Goal: Task Accomplishment & Management: Manage account settings

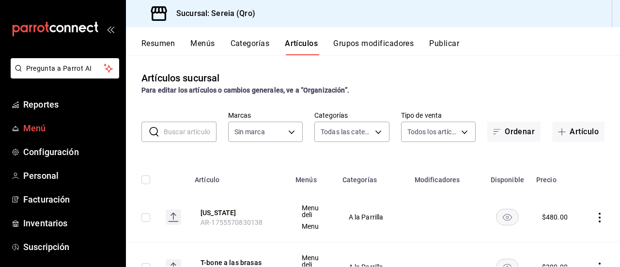
type input "78151d21-ba83-4377-a682-524dbb51cb05,a56e6f60-5064-486e-a0e6-83ef2b622883,0deac…"
type input "e26cb55a-85e0-41b2-9155-b47575076aeb"
click at [34, 126] on span "Menú" at bounding box center [70, 128] width 94 height 13
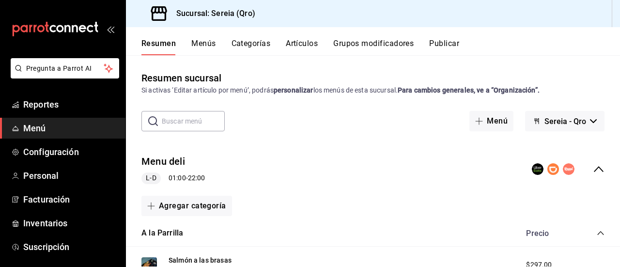
scroll to position [48, 0]
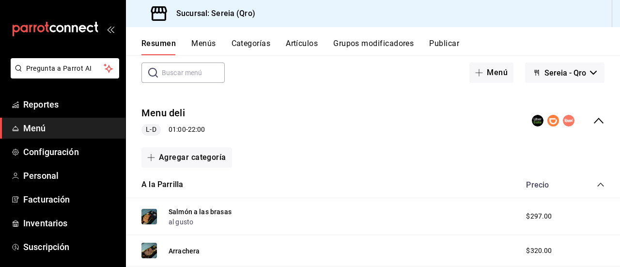
click at [596, 184] on icon "collapse-category-row" at bounding box center [600, 185] width 8 height 8
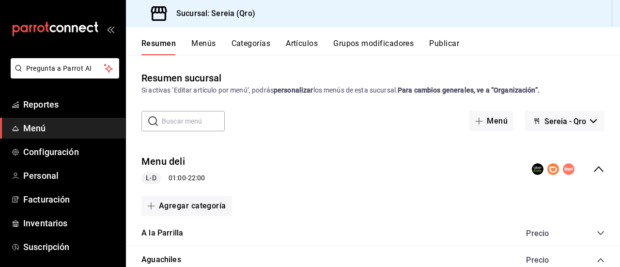
scroll to position [0, 0]
click at [594, 169] on icon "collapse-menu-row" at bounding box center [599, 169] width 10 height 6
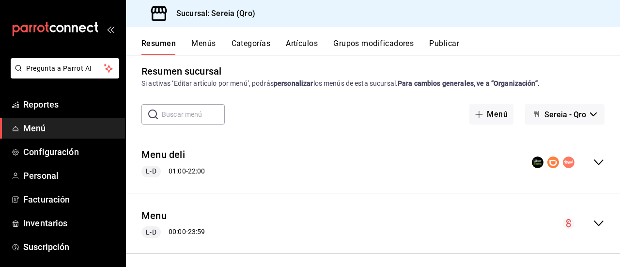
scroll to position [13, 0]
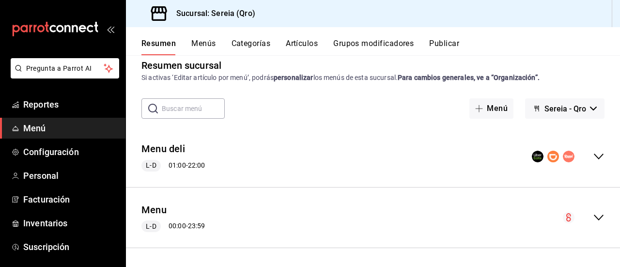
click at [594, 219] on icon "collapse-menu-row" at bounding box center [599, 217] width 10 height 6
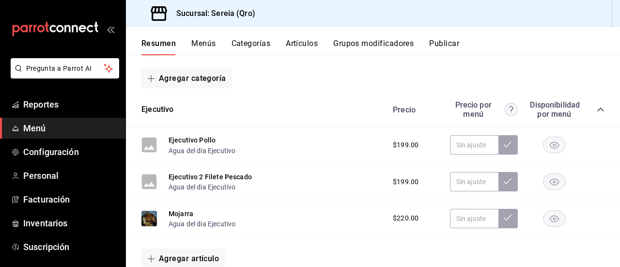
scroll to position [206, 0]
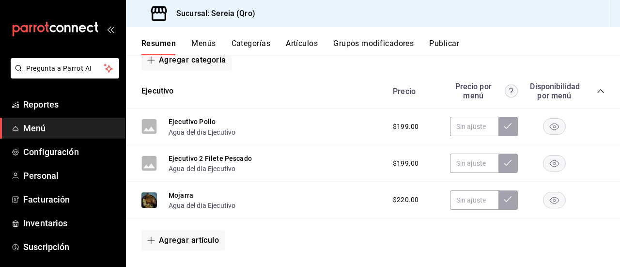
click at [596, 89] on icon "collapse-category-row" at bounding box center [600, 91] width 8 height 8
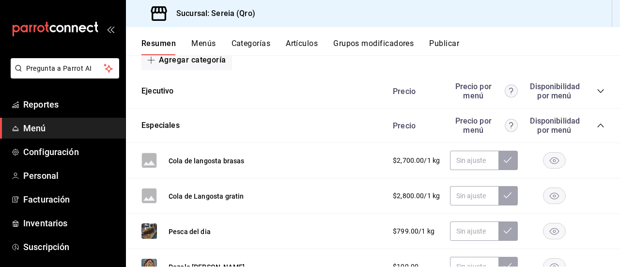
click at [597, 125] on icon "collapse-category-row" at bounding box center [600, 125] width 6 height 4
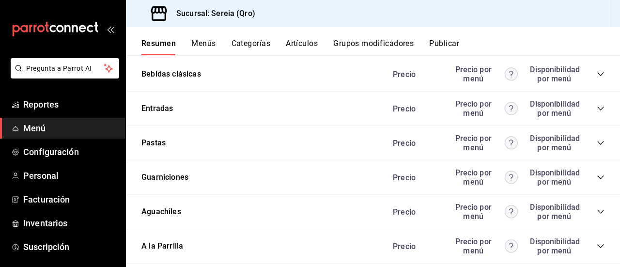
scroll to position [545, 0]
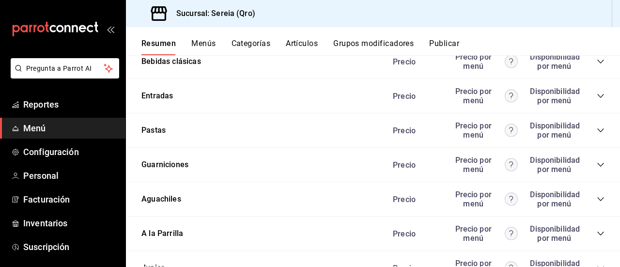
click at [596, 202] on icon "collapse-category-row" at bounding box center [600, 199] width 8 height 8
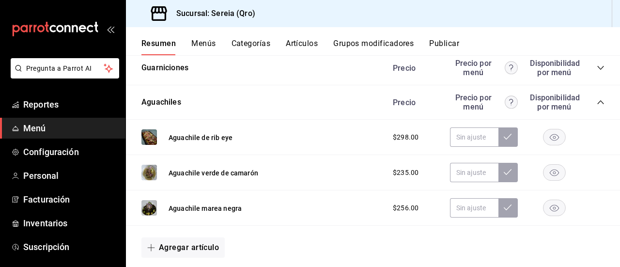
scroll to position [690, 0]
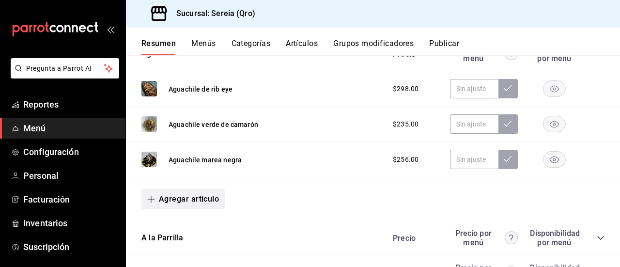
click at [174, 204] on button "Agregar artículo" at bounding box center [182, 199] width 83 height 20
click at [165, 246] on li "Artículo nuevo" at bounding box center [179, 243] width 76 height 24
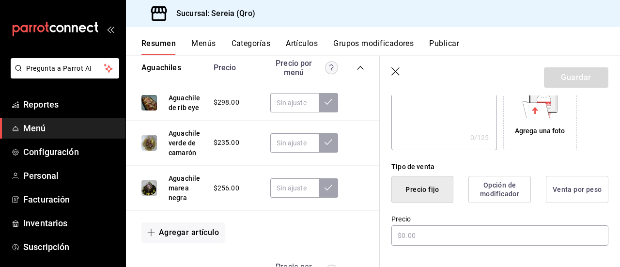
scroll to position [194, 0]
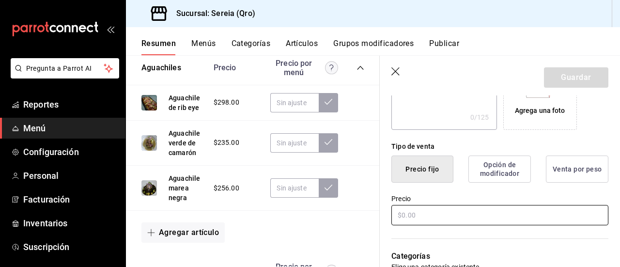
type input "aguachile sereia de camaron"
click at [413, 220] on input "text" at bounding box center [499, 215] width 217 height 20
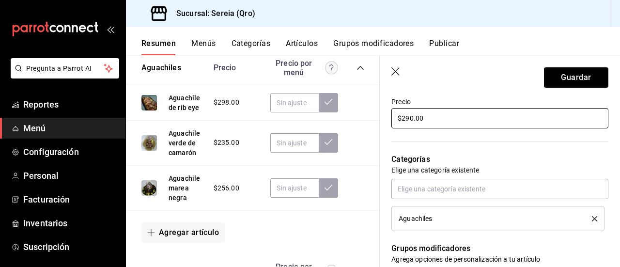
scroll to position [339, 0]
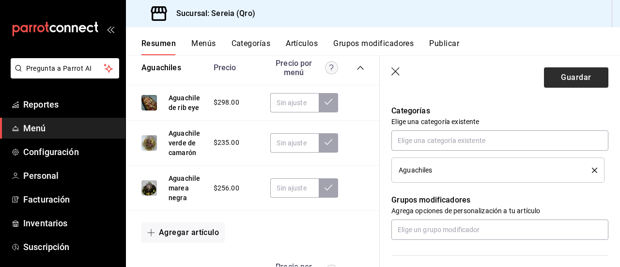
type input "$290.00"
drag, startPoint x: 558, startPoint y: 85, endPoint x: 549, endPoint y: 88, distance: 9.6
click at [558, 84] on button "Guardar" at bounding box center [576, 77] width 64 height 20
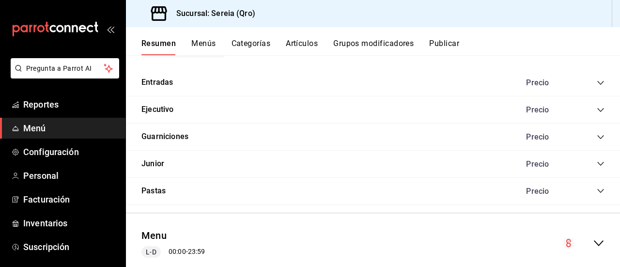
scroll to position [750, 0]
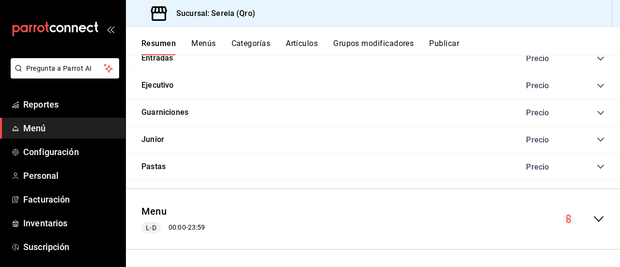
click at [593, 213] on icon "collapse-menu-row" at bounding box center [599, 219] width 12 height 12
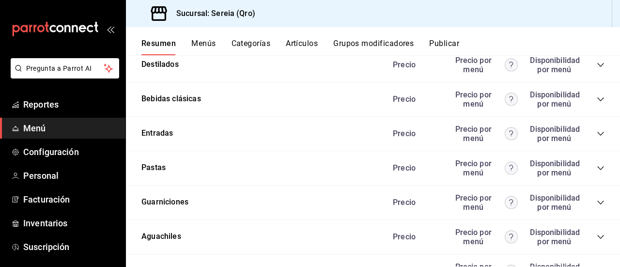
scroll to position [1670, 0]
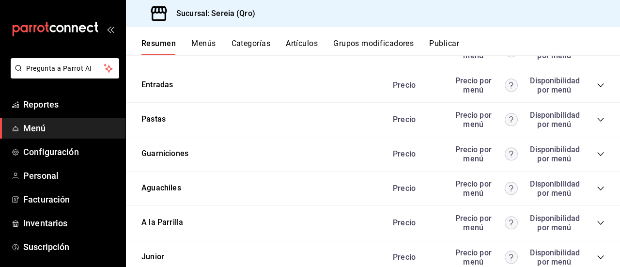
click at [596, 188] on icon "collapse-category-row" at bounding box center [600, 188] width 8 height 8
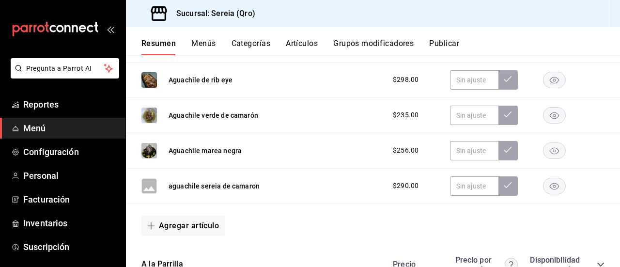
scroll to position [1815, 0]
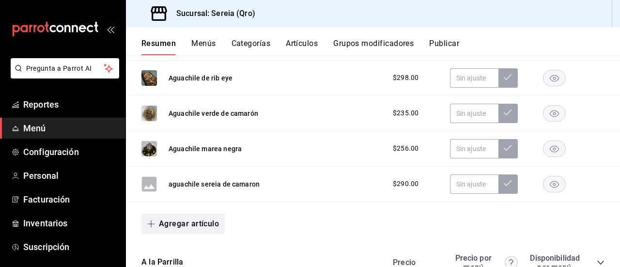
click at [160, 223] on button "Agregar artículo" at bounding box center [182, 223] width 83 height 20
click at [178, 242] on li "Artículo nuevo" at bounding box center [179, 243] width 76 height 24
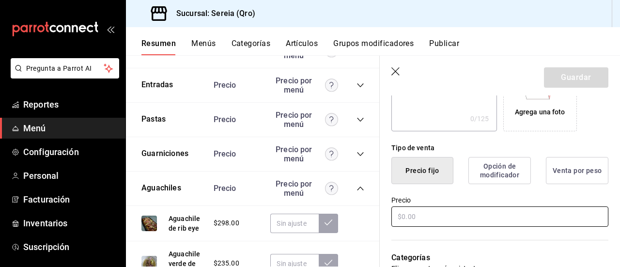
scroll to position [194, 0]
type input "aguachile sereia de pulpo"
click at [416, 223] on input "text" at bounding box center [499, 215] width 217 height 20
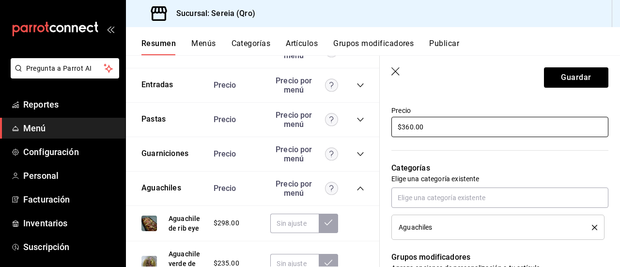
scroll to position [290, 0]
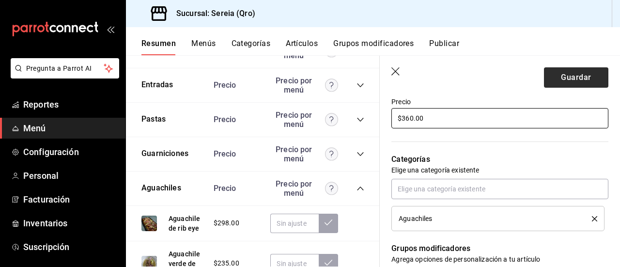
type input "$360.00"
click at [564, 83] on button "Guardar" at bounding box center [576, 77] width 64 height 20
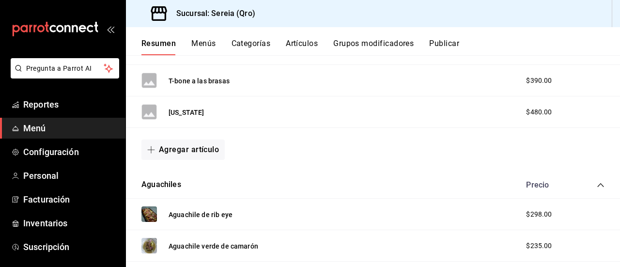
scroll to position [442, 0]
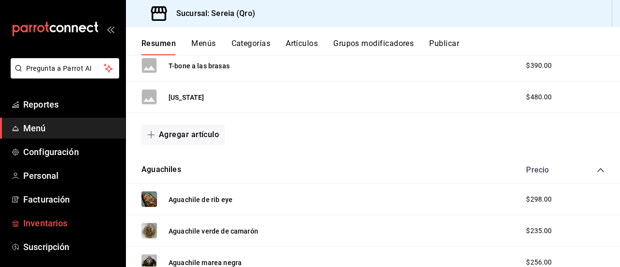
click at [54, 224] on span "Inventarios" at bounding box center [70, 222] width 94 height 13
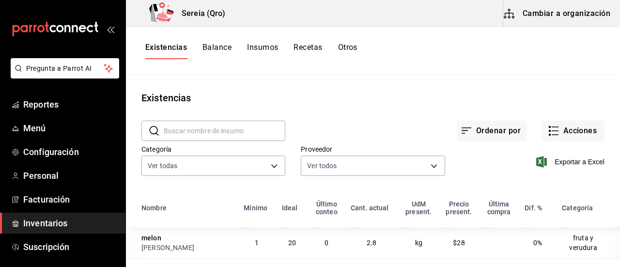
click at [254, 48] on button "Insumos" at bounding box center [262, 51] width 31 height 16
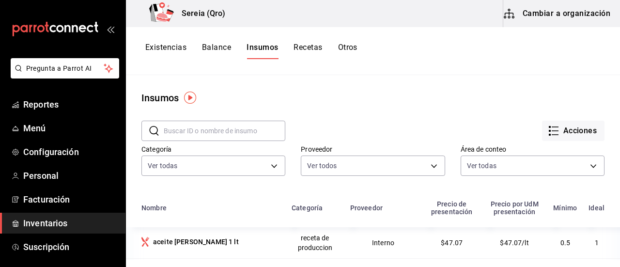
click at [570, 18] on button "Cambiar a organización" at bounding box center [557, 13] width 109 height 27
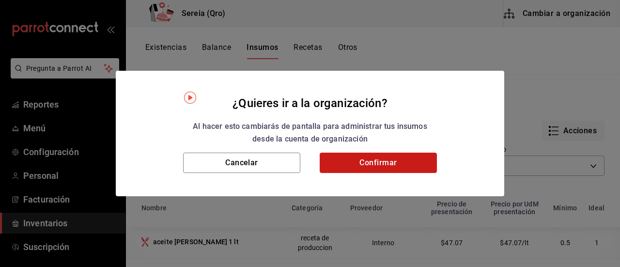
click at [389, 167] on button "Confirmar" at bounding box center [378, 162] width 117 height 20
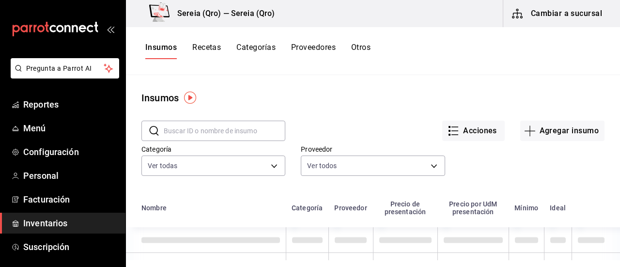
click at [534, 133] on button "Agregar insumo" at bounding box center [562, 131] width 84 height 20
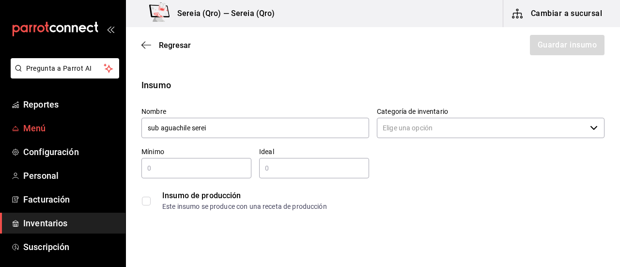
type input "sub aguachile sereia"
click at [590, 124] on icon "button" at bounding box center [594, 128] width 8 height 8
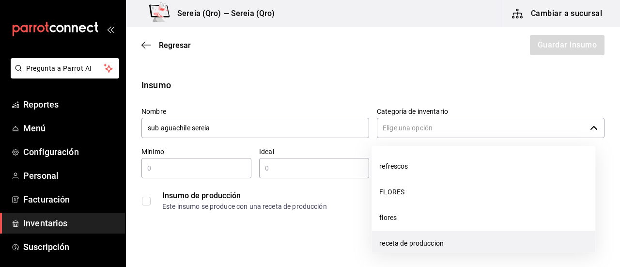
click at [428, 245] on li "receta de produccion" at bounding box center [483, 243] width 224 height 26
type input "receta de produccion"
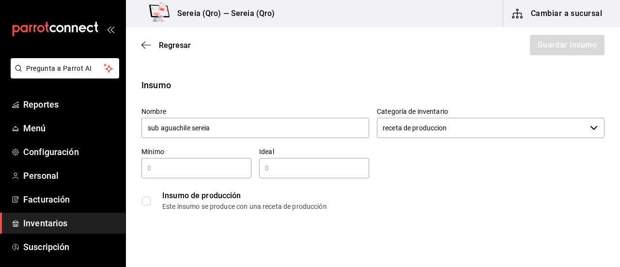
type input "sub aguachile sereia"
click at [163, 168] on input "text" at bounding box center [196, 168] width 110 height 12
type input "1"
click at [260, 166] on input "text" at bounding box center [314, 168] width 110 height 12
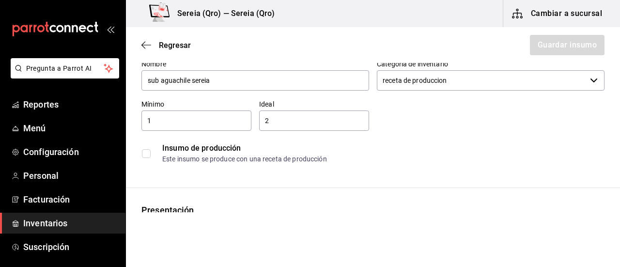
scroll to position [48, 0]
type input "2"
click at [148, 152] on input "checkbox" at bounding box center [146, 152] width 9 height 9
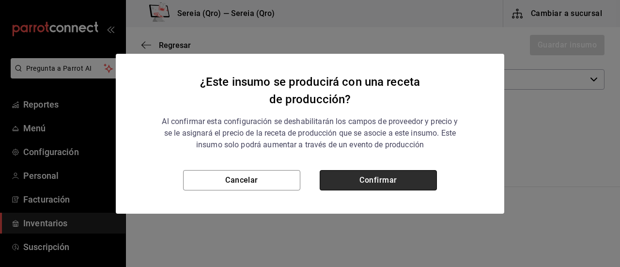
click at [369, 181] on button "Confirmar" at bounding box center [378, 180] width 117 height 20
checkbox input "true"
type input "$0.00"
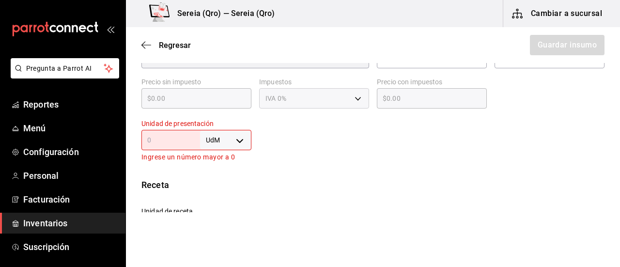
scroll to position [194, 0]
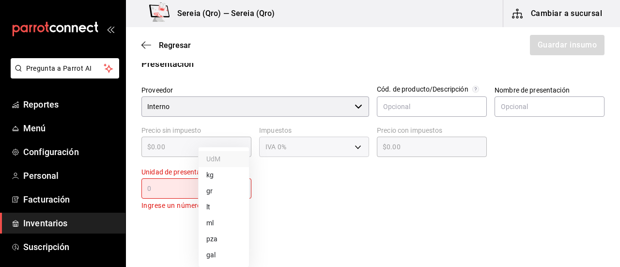
click at [237, 189] on body "Pregunta a Parrot AI Reportes Menú Configuración Personal Facturación Inventari…" at bounding box center [310, 106] width 620 height 212
click at [214, 194] on li "gr" at bounding box center [223, 191] width 50 height 16
type input "GRAM"
click at [157, 190] on input "text" at bounding box center [170, 189] width 59 height 12
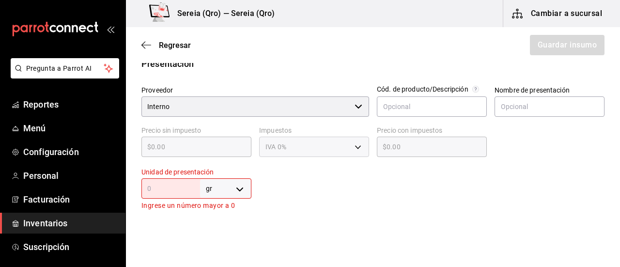
type input "1"
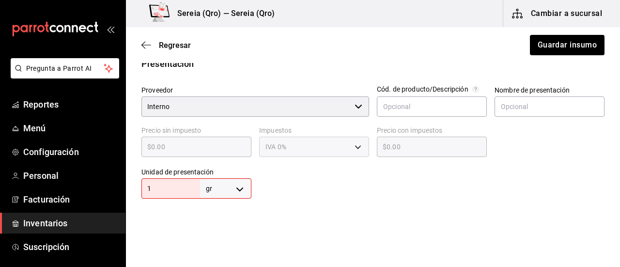
type input "1"
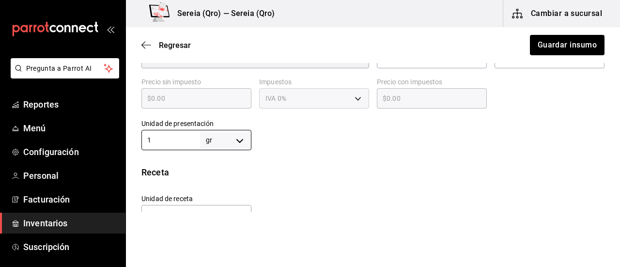
scroll to position [290, 0]
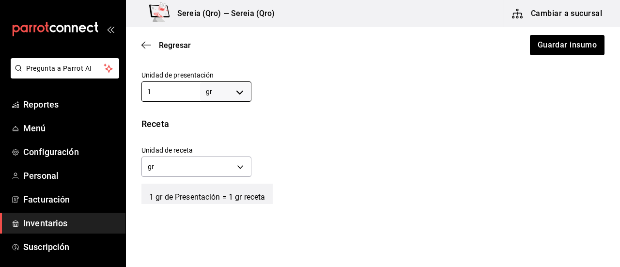
type input "1"
click at [290, 162] on div "Unidad de receta gr GRAM Factor de conversión 1 ​" at bounding box center [369, 159] width 471 height 42
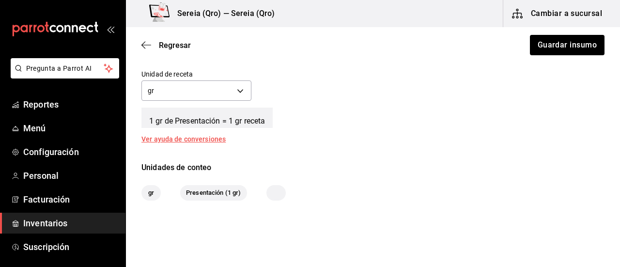
scroll to position [387, 0]
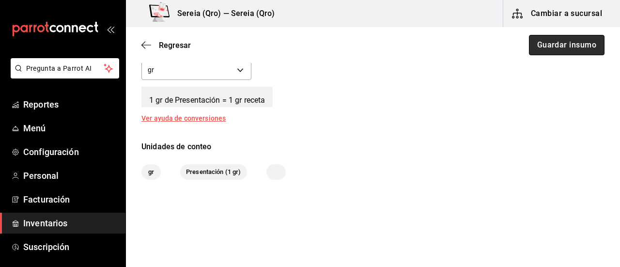
click at [548, 45] on button "Guardar insumo" at bounding box center [567, 45] width 76 height 20
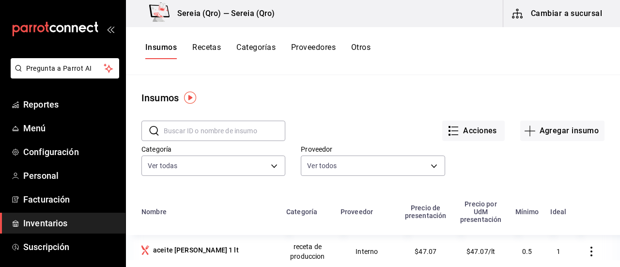
click at [185, 132] on input "text" at bounding box center [225, 130] width 122 height 19
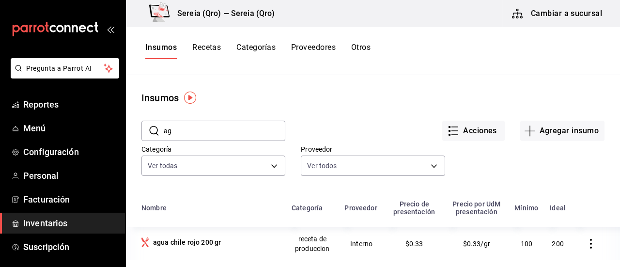
type input "a"
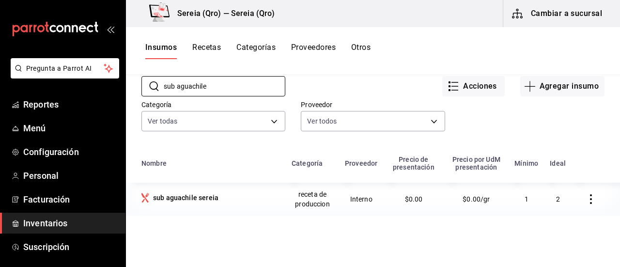
scroll to position [48, 0]
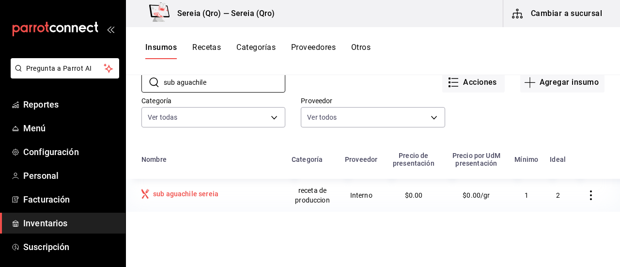
type input "sub aguachile"
click at [197, 193] on div "sub aguachile sereia" at bounding box center [185, 194] width 65 height 10
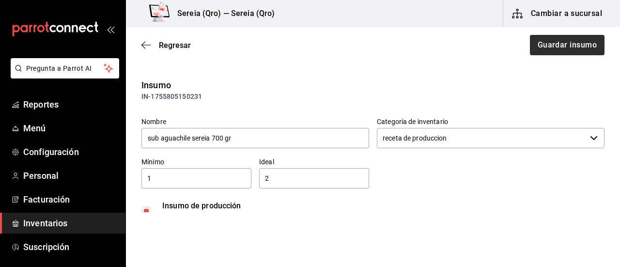
type input "sub aguachile sereia 700 gr"
click at [560, 47] on button "Guardar insumo" at bounding box center [567, 45] width 76 height 20
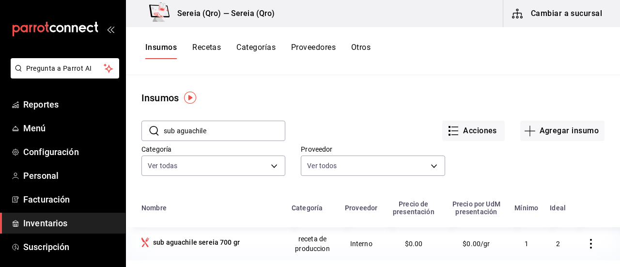
click at [213, 49] on button "Recetas" at bounding box center [206, 51] width 29 height 16
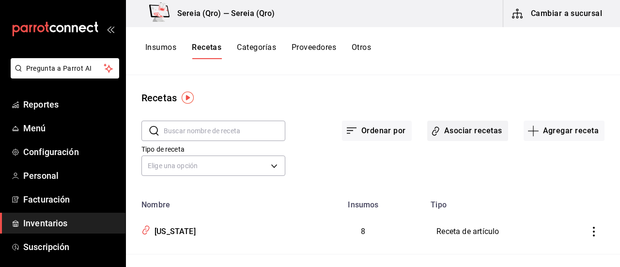
click at [442, 127] on button "Asociar recetas" at bounding box center [467, 131] width 81 height 20
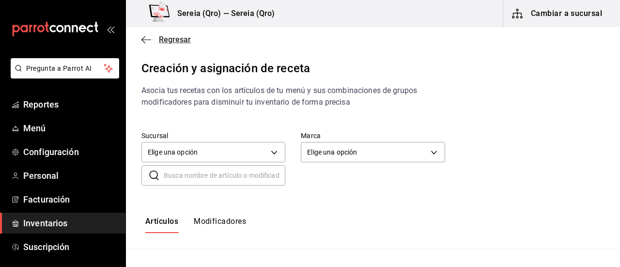
click at [149, 40] on icon "button" at bounding box center [146, 39] width 10 height 9
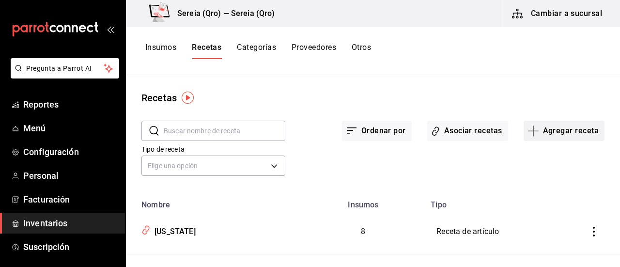
click at [573, 136] on button "Agregar receta" at bounding box center [563, 131] width 81 height 20
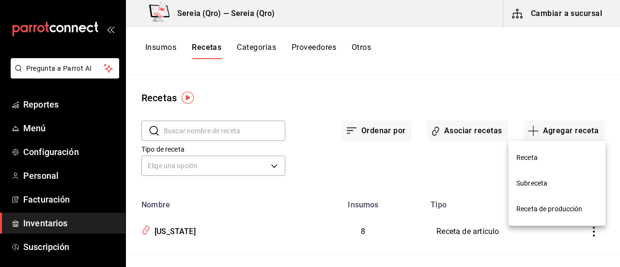
click at [540, 209] on span "Receta de producción" at bounding box center [556, 209] width 81 height 10
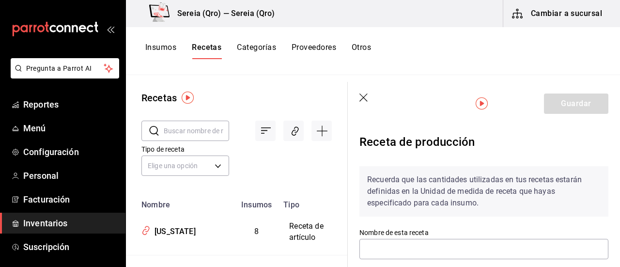
scroll to position [97, 0]
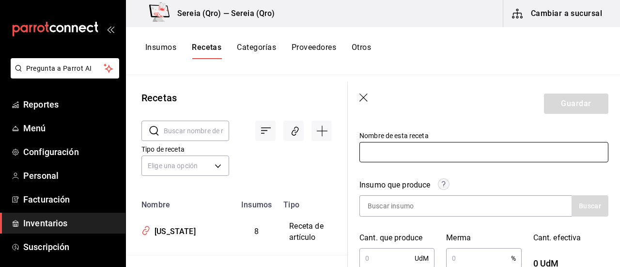
click at [377, 153] on input "text" at bounding box center [483, 152] width 249 height 20
type input "sub aguachile sereia 700 gr"
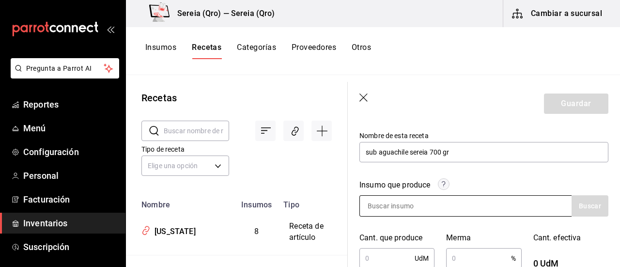
click at [388, 206] on input at bounding box center [408, 206] width 97 height 20
type input "a"
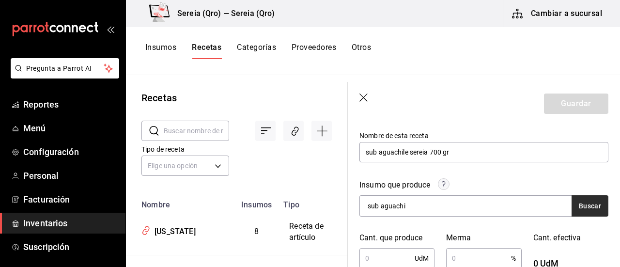
type input "sub aguachi"
click at [579, 207] on button "Buscar" at bounding box center [589, 205] width 37 height 21
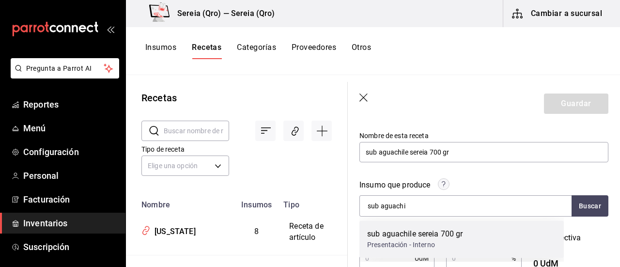
click at [414, 231] on div "sub aguachile sereia 700 gr" at bounding box center [415, 234] width 96 height 12
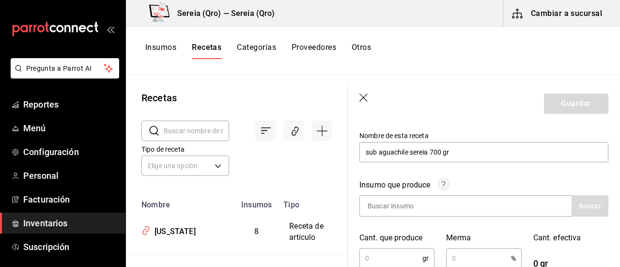
scroll to position [145, 0]
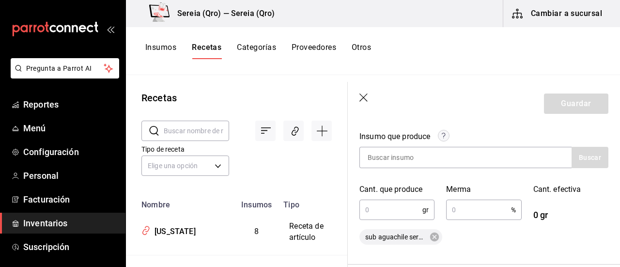
click at [380, 214] on input "text" at bounding box center [390, 209] width 63 height 19
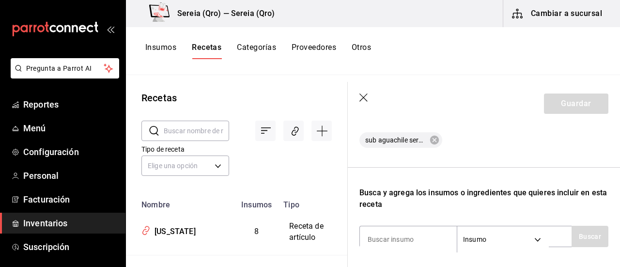
scroll to position [290, 0]
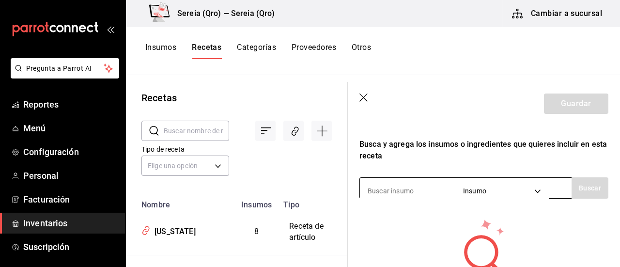
type input "700"
click at [378, 186] on input at bounding box center [408, 191] width 97 height 20
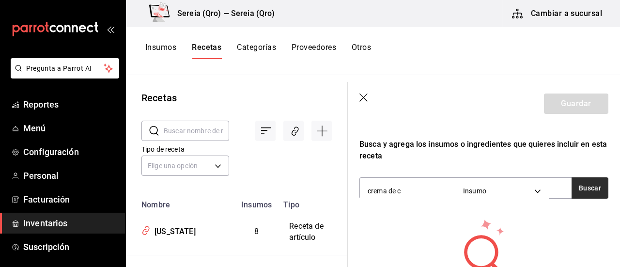
type input "crema de c"
click at [584, 190] on button "Buscar" at bounding box center [589, 187] width 37 height 21
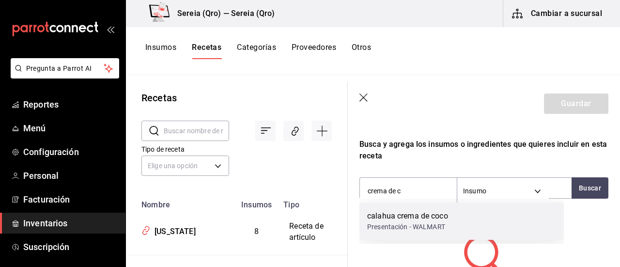
click at [388, 216] on div "calahua crema de coco" at bounding box center [407, 216] width 81 height 12
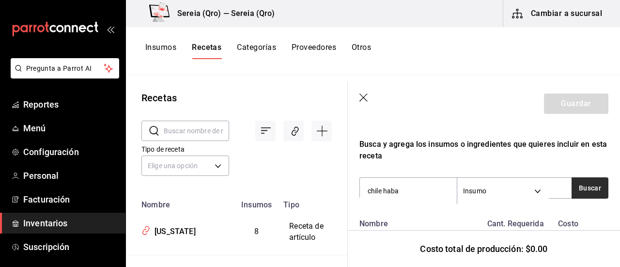
type input "chile haba"
click at [571, 189] on button "Buscar" at bounding box center [589, 187] width 37 height 21
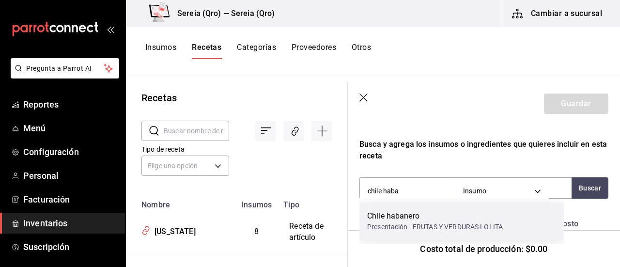
click at [412, 215] on div "Chile habanero" at bounding box center [435, 216] width 136 height 12
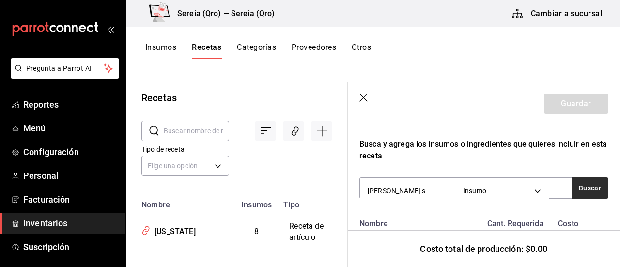
type input "[PERSON_NAME] s"
click at [577, 191] on button "Buscar" at bounding box center [589, 187] width 37 height 21
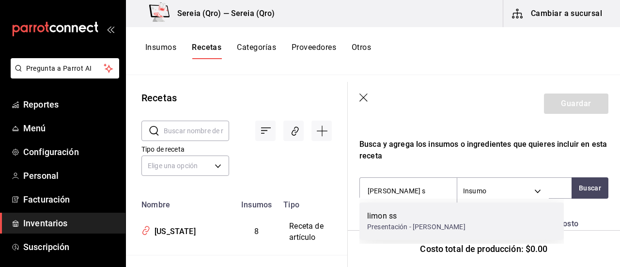
click at [391, 219] on div "limon ss" at bounding box center [416, 216] width 98 height 12
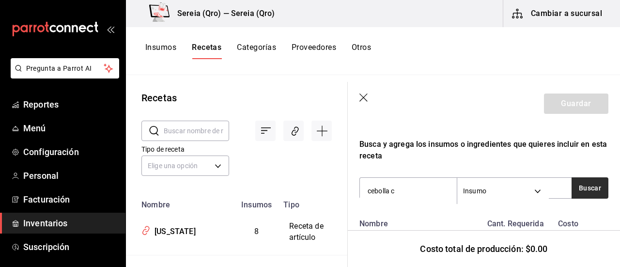
type input "cebolla c"
click at [588, 186] on button "Buscar" at bounding box center [589, 187] width 37 height 21
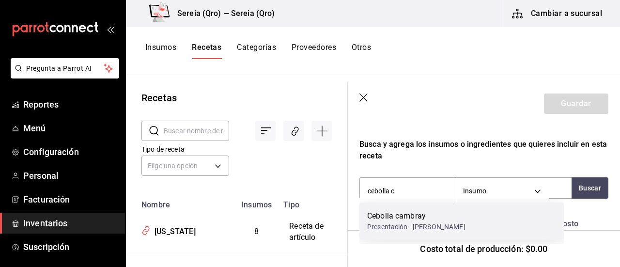
click at [415, 222] on div "Presentación - [PERSON_NAME]" at bounding box center [416, 227] width 98 height 10
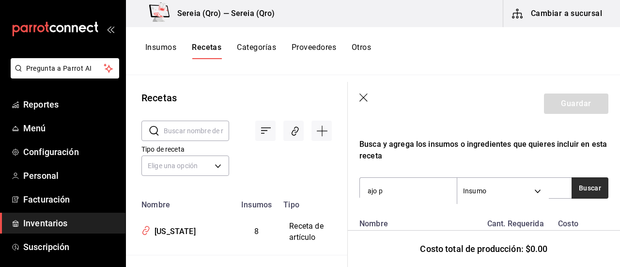
type input "ajo p"
click at [586, 191] on button "Buscar" at bounding box center [589, 187] width 37 height 21
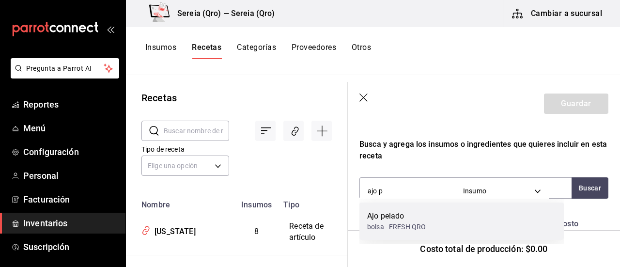
click at [373, 218] on div "Ajo pelado" at bounding box center [396, 216] width 59 height 12
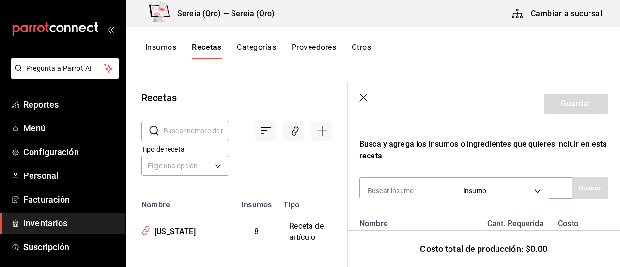
scroll to position [339, 0]
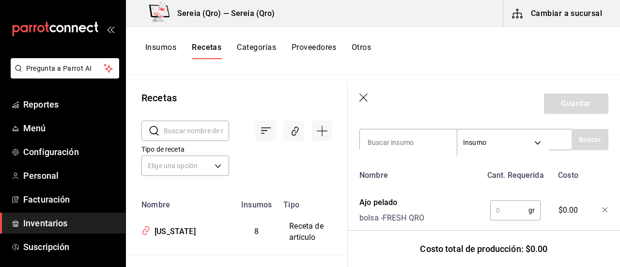
click at [503, 215] on input "text" at bounding box center [509, 209] width 38 height 19
type input "25"
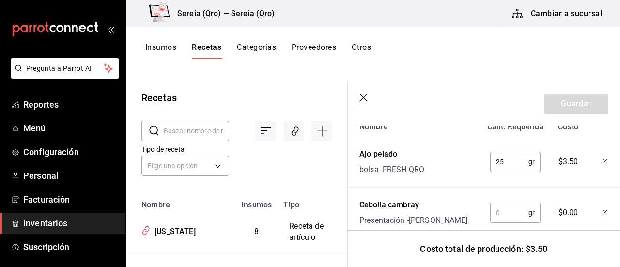
click at [507, 212] on input "text" at bounding box center [509, 212] width 38 height 19
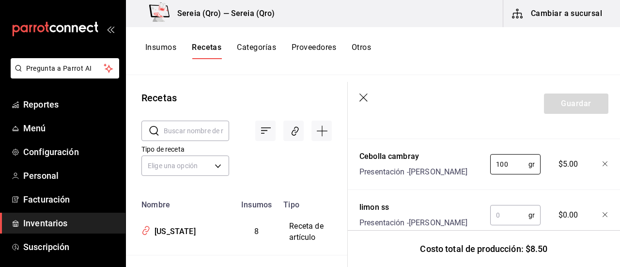
type input "100"
click at [507, 212] on input "text" at bounding box center [509, 214] width 38 height 19
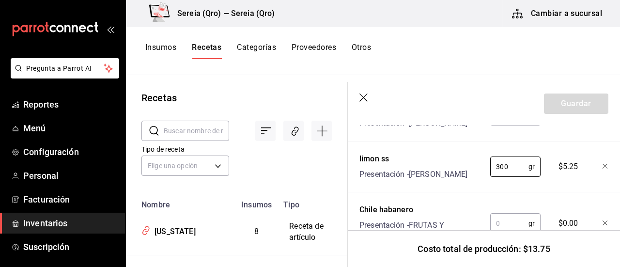
type input "300"
click at [499, 225] on input "text" at bounding box center [509, 222] width 38 height 19
type input "40"
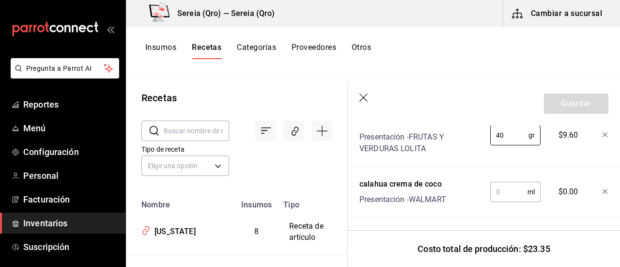
scroll to position [580, 0]
click at [503, 181] on input "text" at bounding box center [508, 190] width 37 height 19
type input "300"
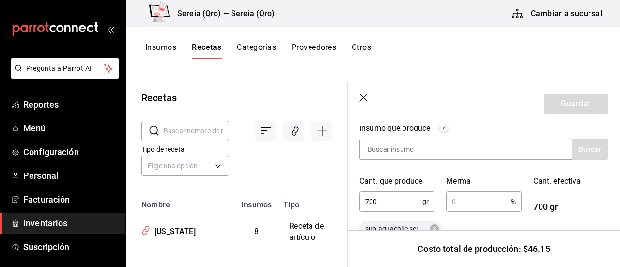
scroll to position [193, 0]
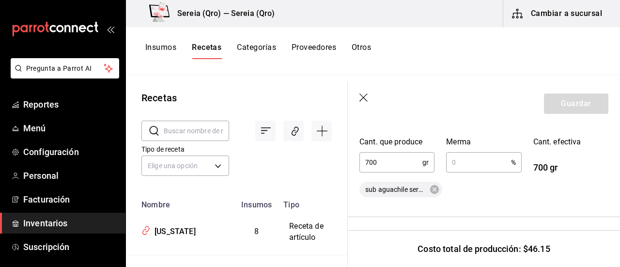
click at [457, 167] on input "text" at bounding box center [478, 161] width 64 height 19
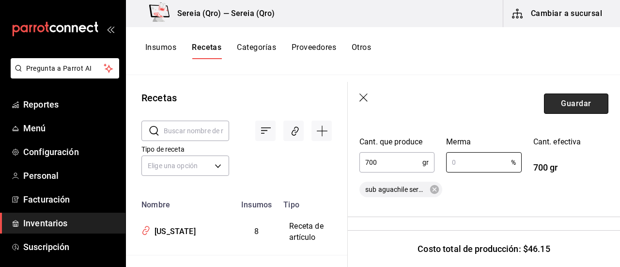
click at [572, 99] on button "Guardar" at bounding box center [576, 103] width 64 height 20
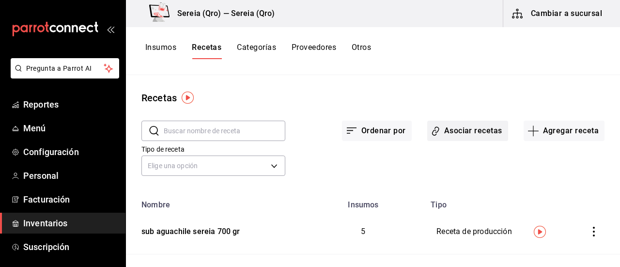
click at [483, 133] on button "Asociar recetas" at bounding box center [467, 131] width 81 height 20
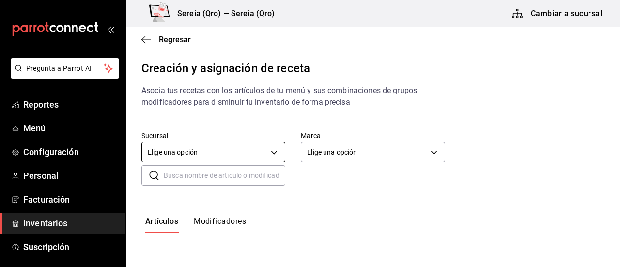
click at [271, 149] on body "Pregunta a Parrot AI Reportes Menú Configuración Personal Facturación Inventari…" at bounding box center [310, 125] width 620 height 250
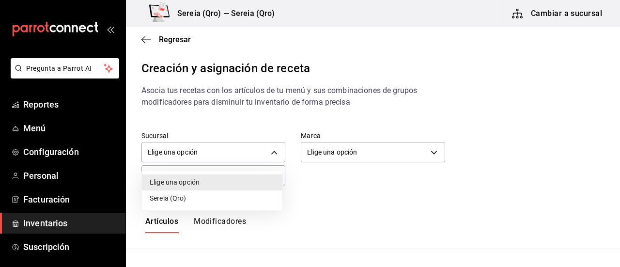
click at [168, 202] on li "Sereia (Qro)" at bounding box center [212, 198] width 140 height 16
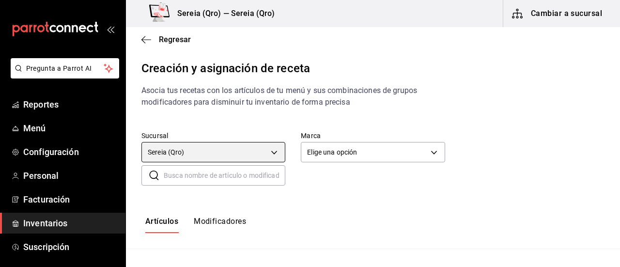
type input "d037fc1d-ad48-413b-863f-69c97343a3f4"
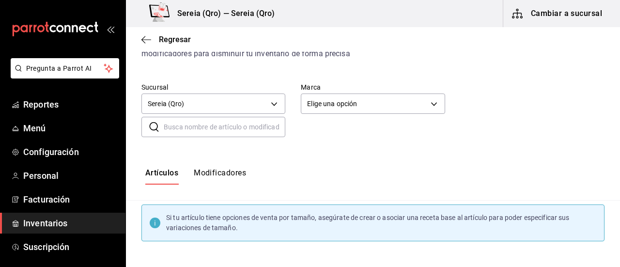
click at [178, 134] on input "text" at bounding box center [225, 126] width 122 height 19
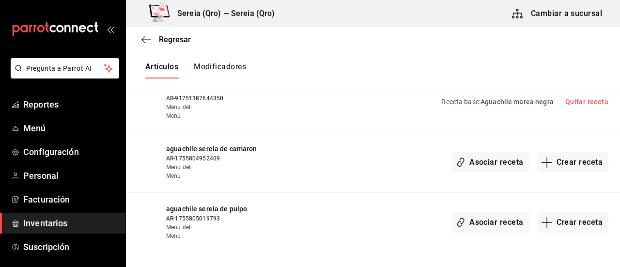
scroll to position [342, 0]
type input "aguachile"
click at [541, 159] on icon "button" at bounding box center [547, 162] width 12 height 12
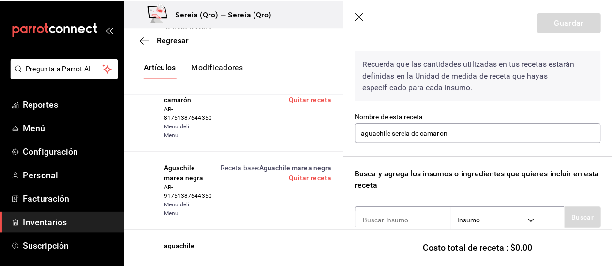
scroll to position [48, 0]
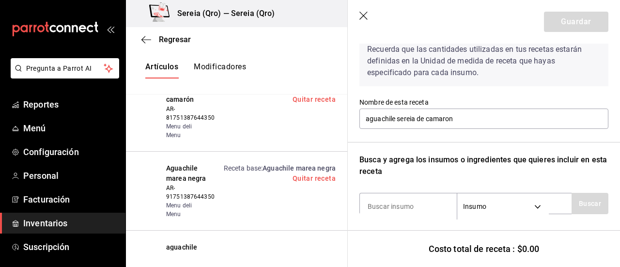
click at [410, 209] on input at bounding box center [408, 206] width 97 height 20
type input "camar"
click at [590, 202] on button "Buscar" at bounding box center [589, 203] width 37 height 21
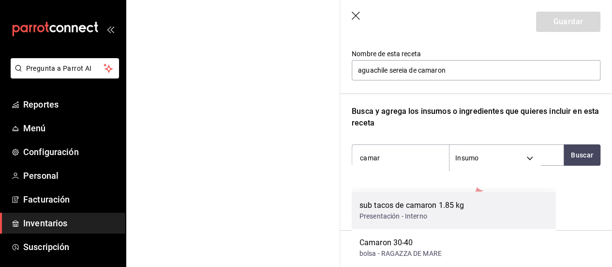
scroll to position [324, 0]
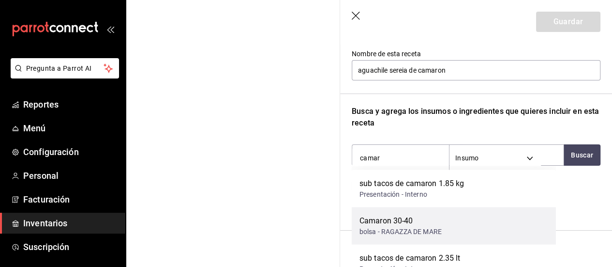
click at [398, 228] on div "bolsa - RAGAZZA DE MARE" at bounding box center [401, 231] width 82 height 10
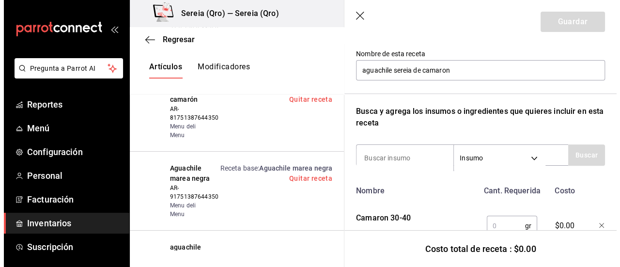
scroll to position [0, 0]
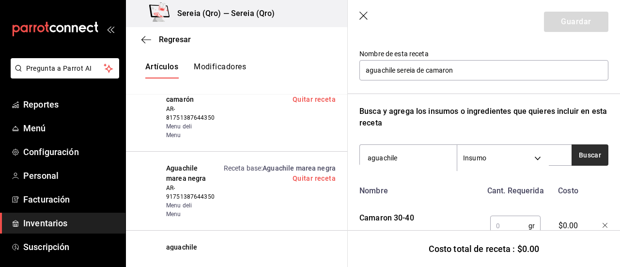
type input "aguachile"
click at [581, 151] on button "Buscar" at bounding box center [589, 154] width 37 height 21
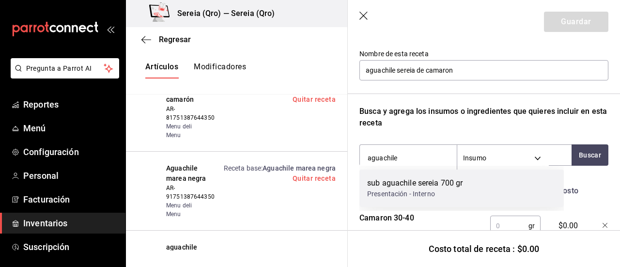
click at [430, 185] on div "sub aguachile sereia 700 gr" at bounding box center [415, 183] width 96 height 12
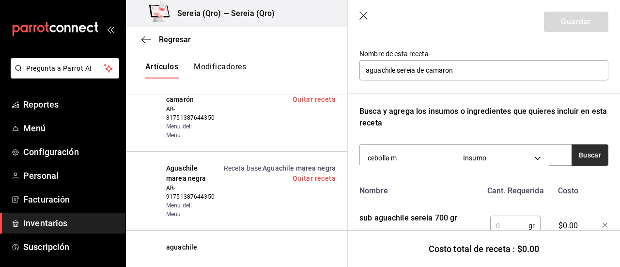
type input "cebolla m"
click at [571, 156] on button "Buscar" at bounding box center [589, 154] width 37 height 21
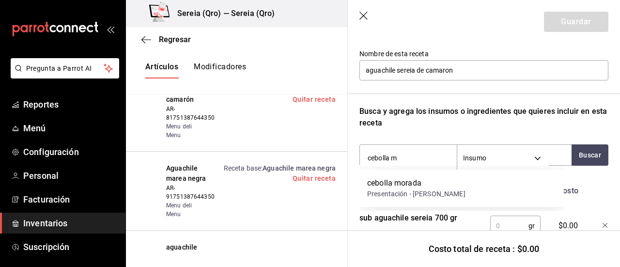
click at [390, 183] on div "cebolla morada" at bounding box center [416, 183] width 98 height 12
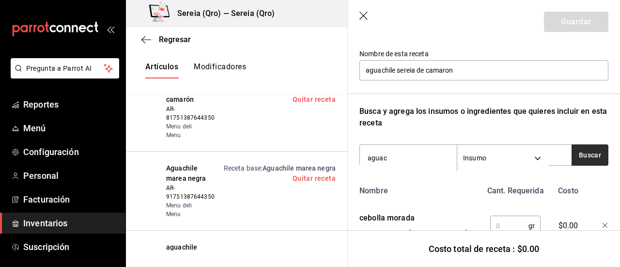
type input "aguac"
click at [571, 157] on button "Buscar" at bounding box center [589, 154] width 37 height 21
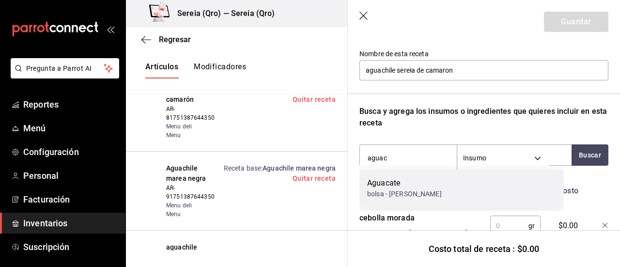
click at [381, 192] on div "bolsa - [PERSON_NAME]" at bounding box center [404, 194] width 75 height 10
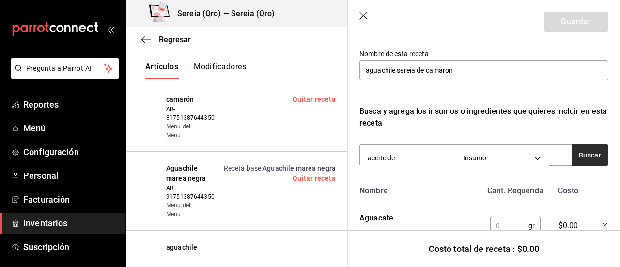
type input "aceite de"
click at [586, 160] on button "Buscar" at bounding box center [589, 154] width 37 height 21
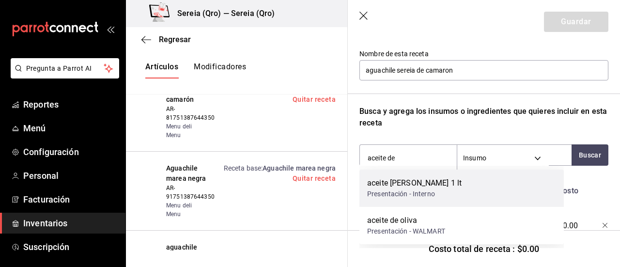
click at [381, 183] on div "aceite [PERSON_NAME] 1 lt" at bounding box center [414, 183] width 94 height 12
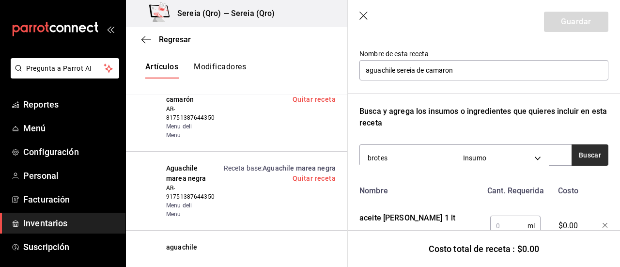
type input "brotes"
click at [578, 154] on button "Buscar" at bounding box center [589, 154] width 37 height 21
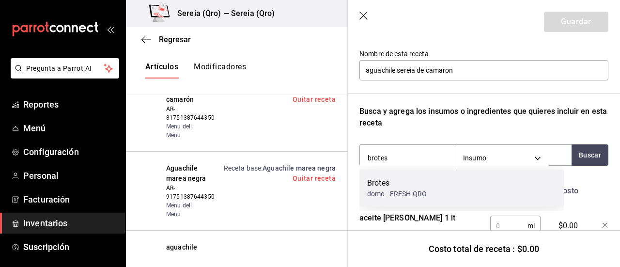
click at [378, 189] on div "domo - FRESH QRO" at bounding box center [397, 194] width 60 height 10
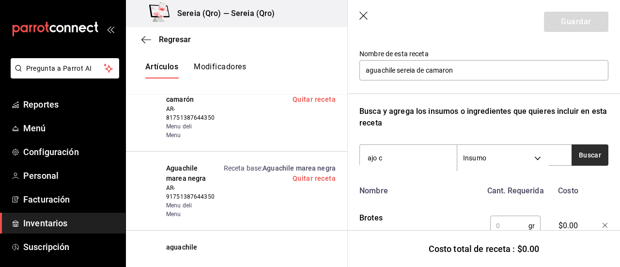
type input "ajo c"
click at [593, 156] on button "Buscar" at bounding box center [589, 154] width 37 height 21
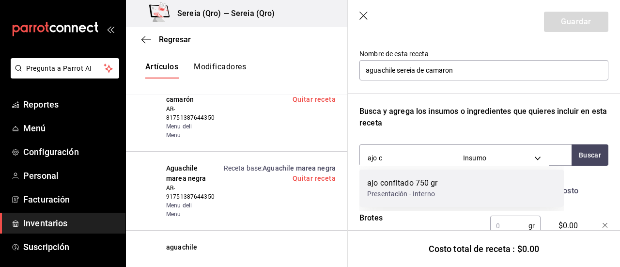
click at [380, 183] on div "ajo confitado 750 gr" at bounding box center [402, 183] width 71 height 12
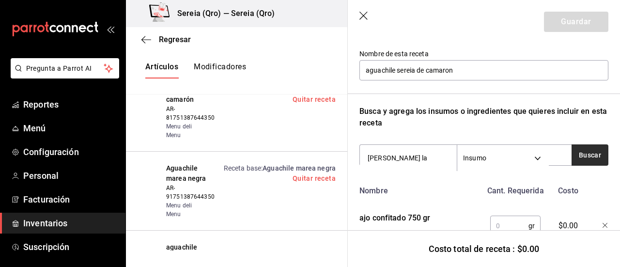
type input "[PERSON_NAME] la"
click at [577, 156] on button "Buscar" at bounding box center [589, 154] width 37 height 21
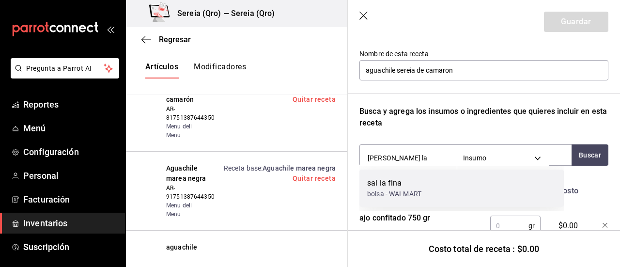
click at [398, 186] on div "sal la fina" at bounding box center [394, 183] width 54 height 12
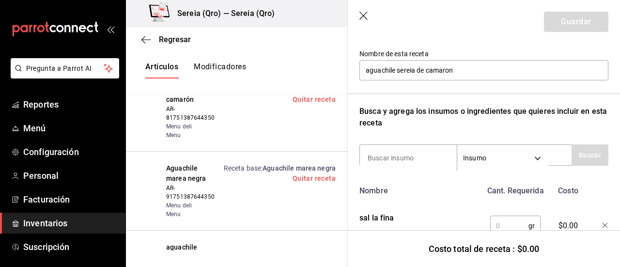
click at [492, 221] on input "text" at bounding box center [509, 225] width 38 height 19
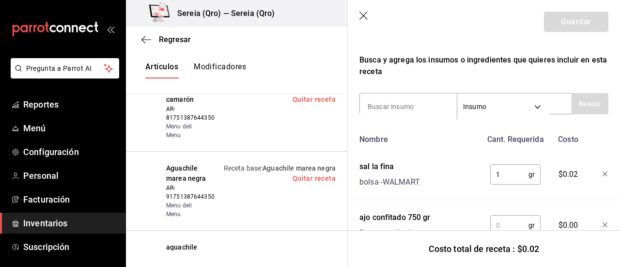
scroll to position [194, 0]
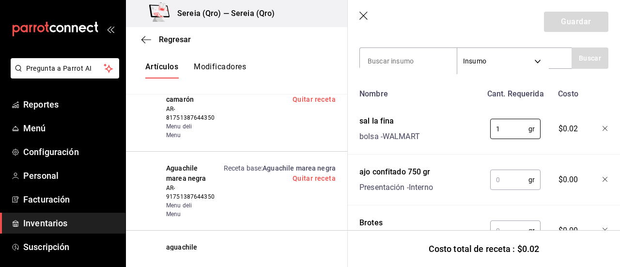
type input "1"
click at [492, 182] on input "text" at bounding box center [509, 179] width 38 height 19
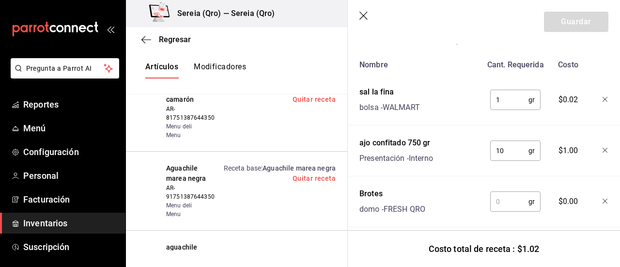
scroll to position [242, 0]
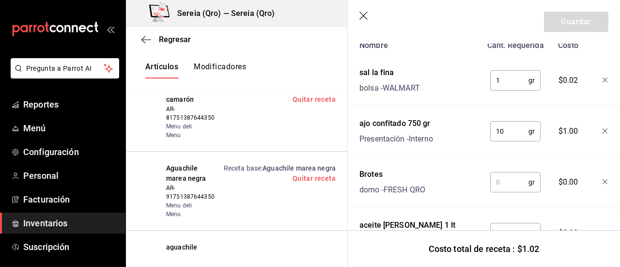
type input "10"
click at [492, 182] on input "text" at bounding box center [509, 181] width 38 height 19
type input "1"
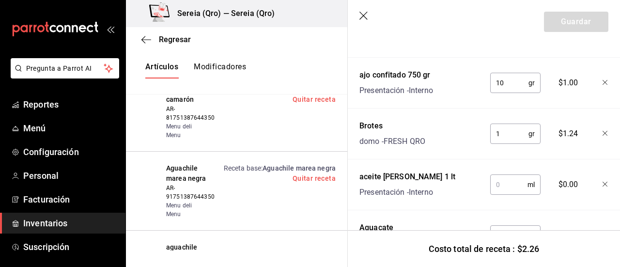
click at [494, 188] on input "text" at bounding box center [508, 184] width 37 height 19
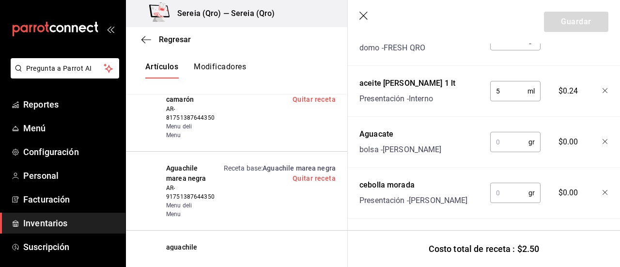
scroll to position [387, 0]
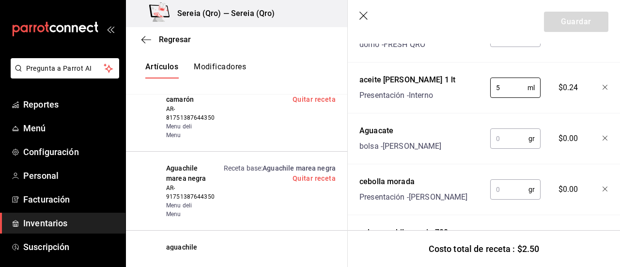
type input "5"
click at [499, 142] on input "text" at bounding box center [509, 138] width 38 height 19
type input "30"
click at [492, 188] on input "text" at bounding box center [509, 189] width 38 height 19
type input "40"
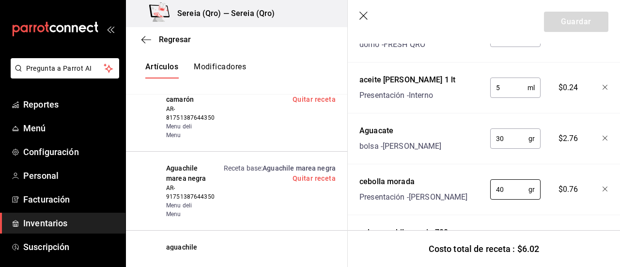
scroll to position [484, 0]
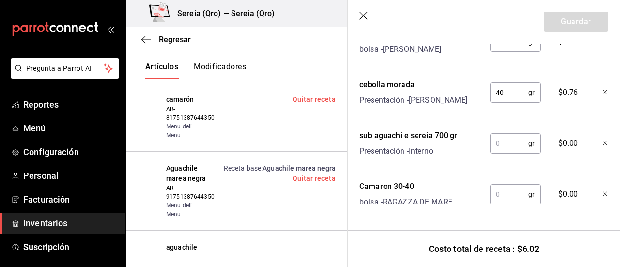
click at [501, 138] on input "text" at bounding box center [509, 143] width 38 height 19
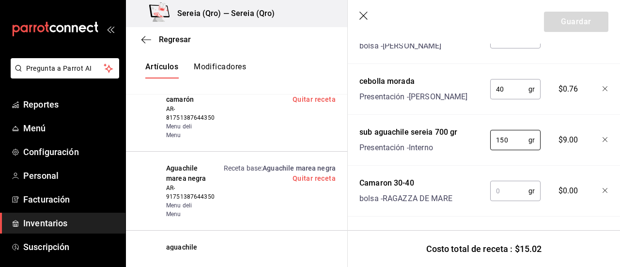
type input "150"
click at [495, 192] on input "text" at bounding box center [509, 190] width 38 height 19
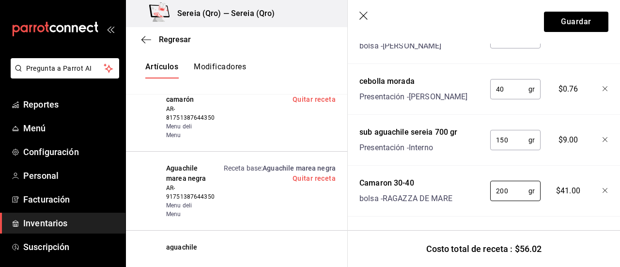
type input "200"
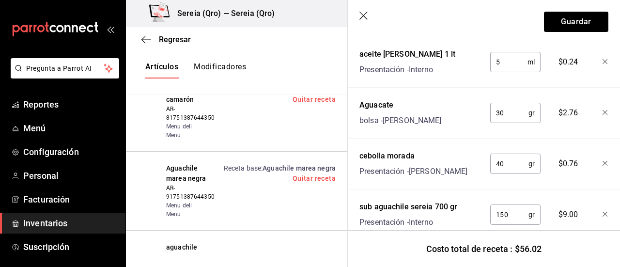
scroll to position [398, 0]
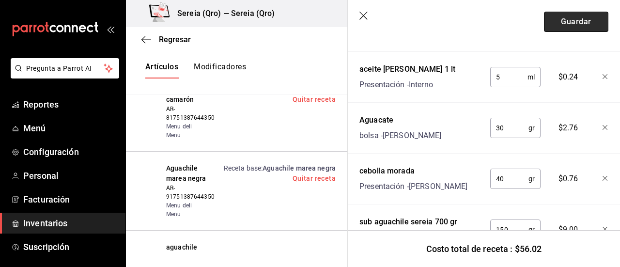
click at [553, 23] on button "Guardar" at bounding box center [576, 22] width 64 height 20
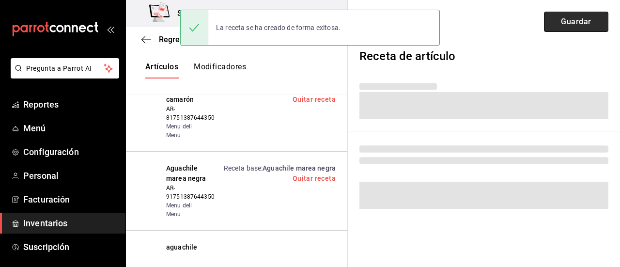
scroll to position [4, 0]
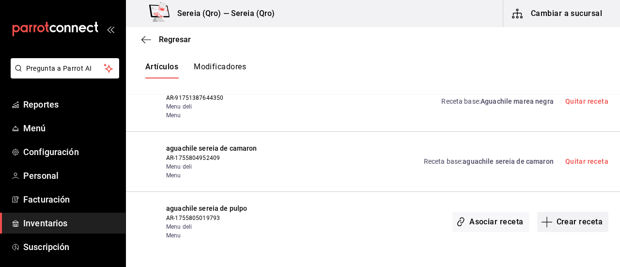
click at [541, 225] on icon "button" at bounding box center [547, 222] width 12 height 12
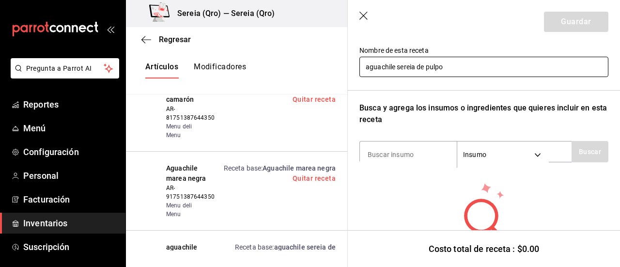
scroll to position [101, 0]
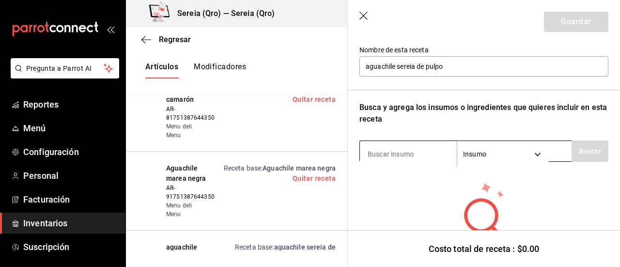
click at [397, 153] on input at bounding box center [408, 154] width 97 height 20
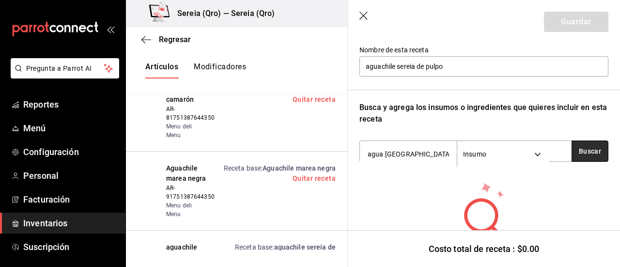
click at [579, 153] on button "Buscar" at bounding box center [589, 150] width 37 height 21
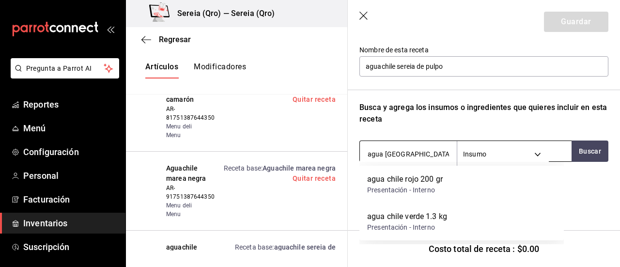
click at [364, 155] on input "agua [GEOGRAPHIC_DATA]" at bounding box center [408, 154] width 97 height 20
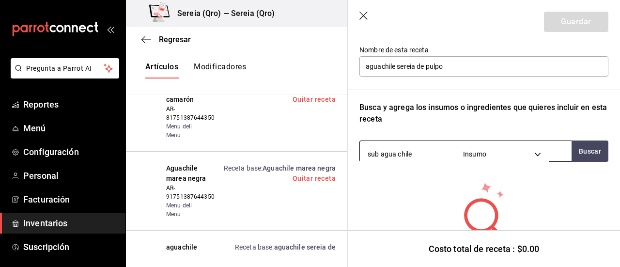
click at [398, 152] on input "sub agua chile" at bounding box center [408, 154] width 97 height 20
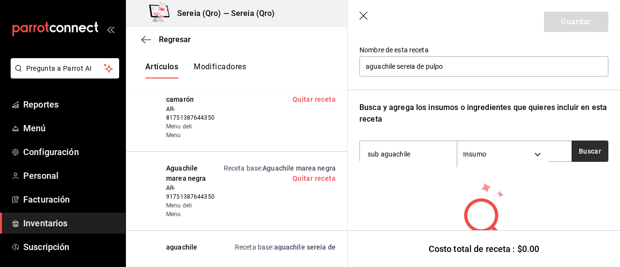
type input "sub aguachile"
click at [583, 148] on button "Buscar" at bounding box center [589, 150] width 37 height 21
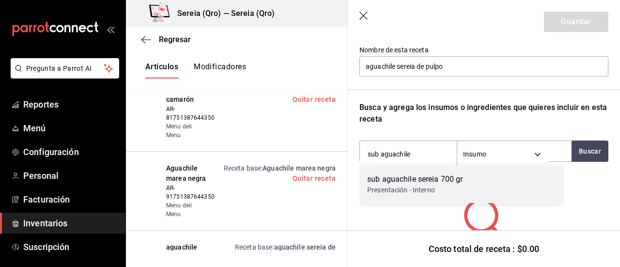
click at [389, 180] on div "sub aguachile sereia 700 gr" at bounding box center [415, 179] width 96 height 12
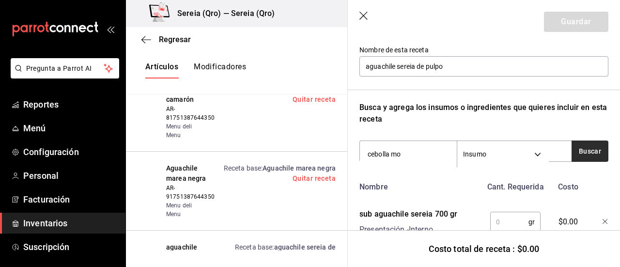
type input "cebolla mo"
click at [578, 153] on button "Buscar" at bounding box center [589, 150] width 37 height 21
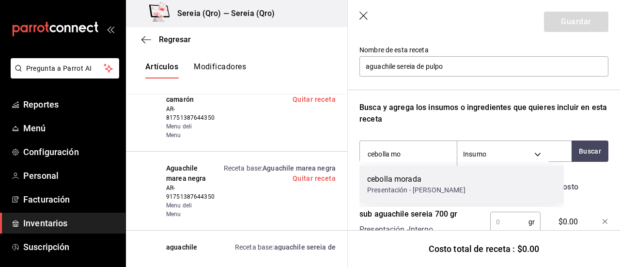
click at [411, 190] on div "Presentación - [PERSON_NAME]" at bounding box center [416, 190] width 98 height 10
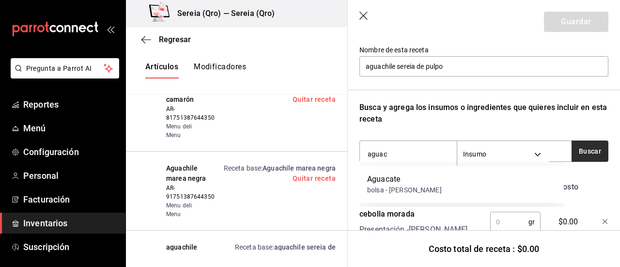
type input "aguac"
click at [591, 150] on button "Buscar" at bounding box center [589, 150] width 37 height 21
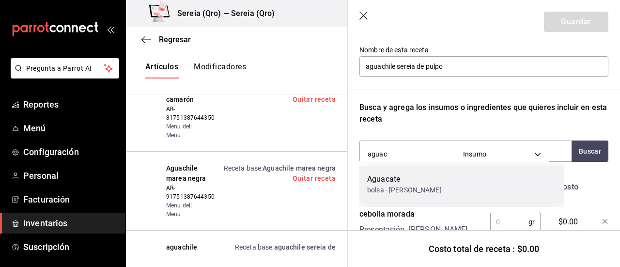
click at [381, 183] on div "Aguacate" at bounding box center [404, 179] width 75 height 12
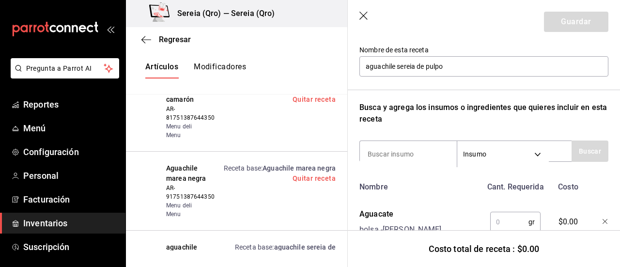
type input "a"
type input "aceite de"
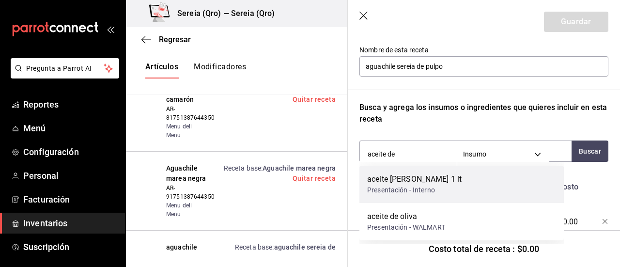
click at [403, 180] on div "aceite [PERSON_NAME] 1 lt" at bounding box center [414, 179] width 94 height 12
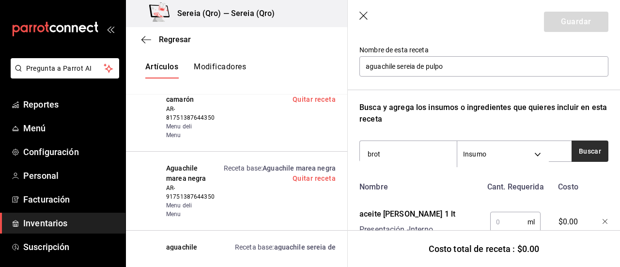
type input "brot"
click at [576, 157] on button "Buscar" at bounding box center [589, 150] width 37 height 21
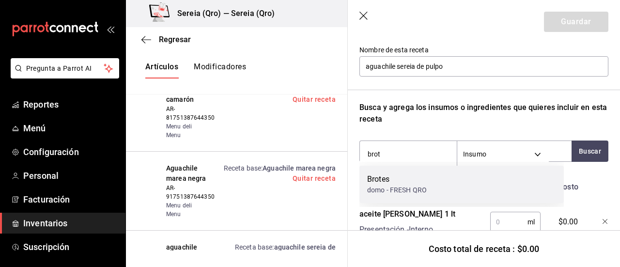
click at [381, 186] on div "domo - FRESH QRO" at bounding box center [397, 190] width 60 height 10
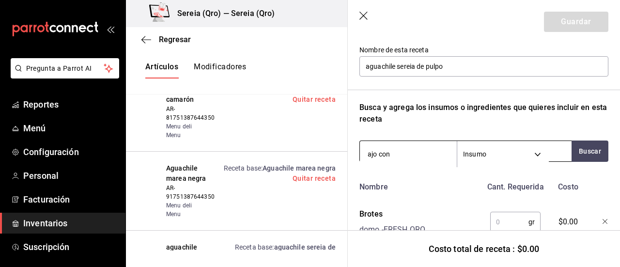
type input "ajo con"
click at [563, 148] on div "ajo con Insumo SUPPLY" at bounding box center [465, 150] width 212 height 21
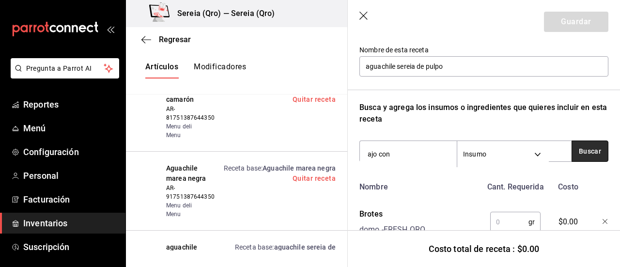
click at [578, 150] on button "Buscar" at bounding box center [589, 150] width 37 height 21
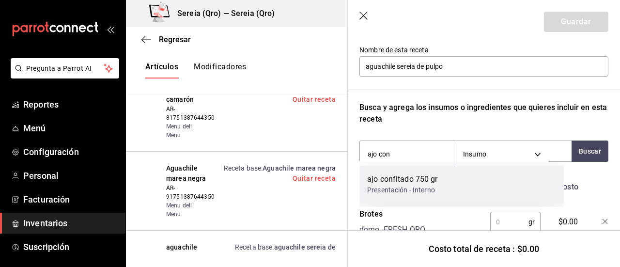
click at [395, 186] on div "Presentación - Interno" at bounding box center [402, 190] width 71 height 10
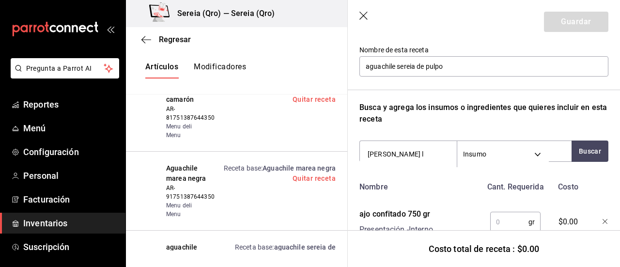
type input "[PERSON_NAME] la"
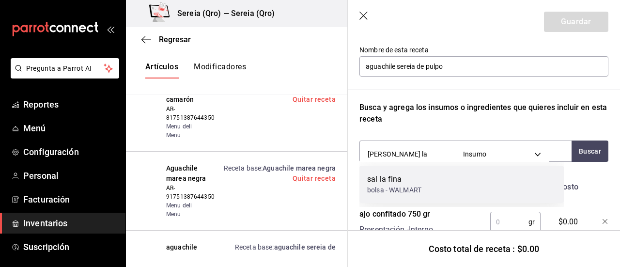
click at [390, 178] on div "sal la fina" at bounding box center [394, 179] width 54 height 12
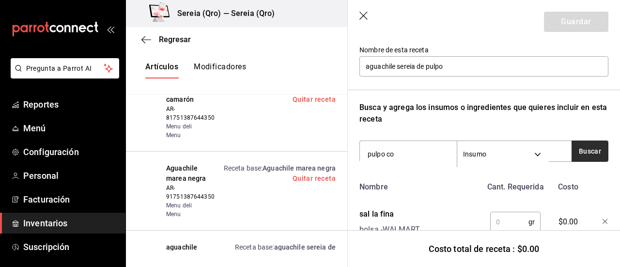
type input "pulpo co"
click at [575, 157] on button "Buscar" at bounding box center [589, 150] width 37 height 21
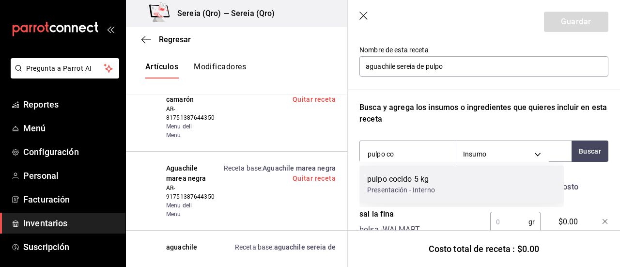
click at [400, 180] on div "pulpo cocido 5 kg" at bounding box center [401, 179] width 68 height 12
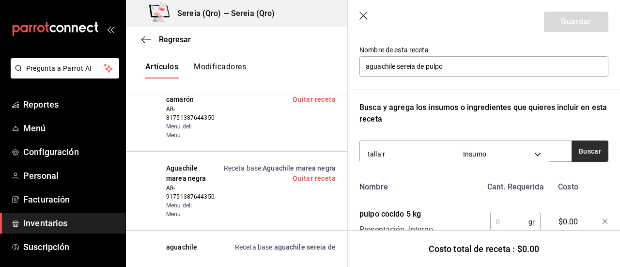
type input "talla r"
click at [587, 145] on button "Buscar" at bounding box center [589, 150] width 37 height 21
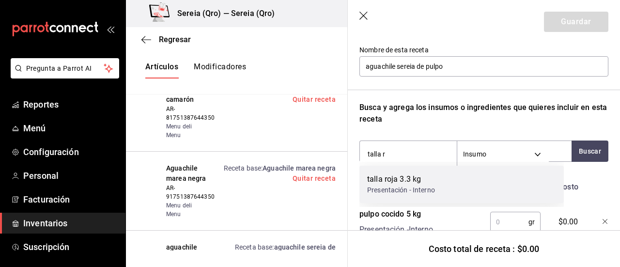
click at [389, 183] on div "talla roja 3.3 kg" at bounding box center [401, 179] width 68 height 12
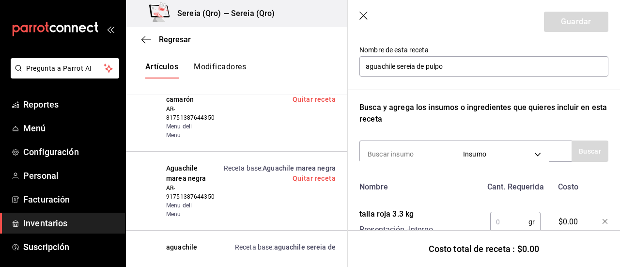
scroll to position [149, 0]
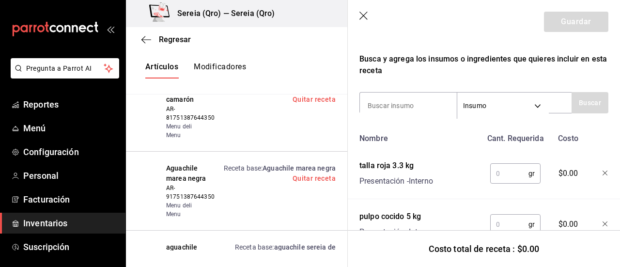
click at [493, 178] on input "text" at bounding box center [509, 173] width 38 height 19
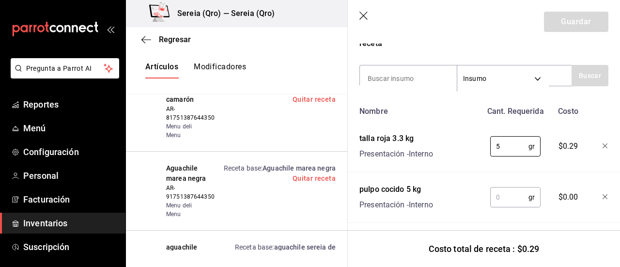
scroll to position [198, 0]
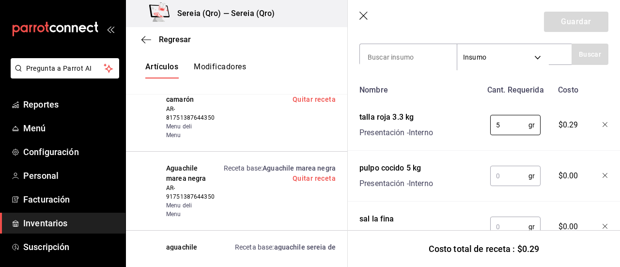
type input "5"
click at [500, 179] on input "text" at bounding box center [509, 175] width 38 height 19
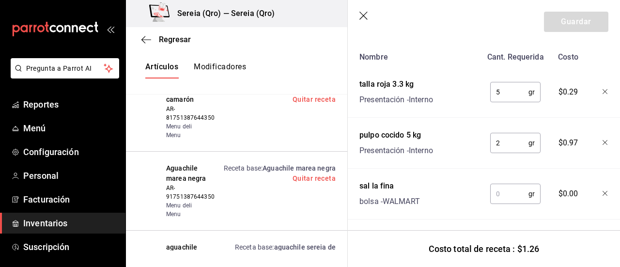
scroll to position [246, 0]
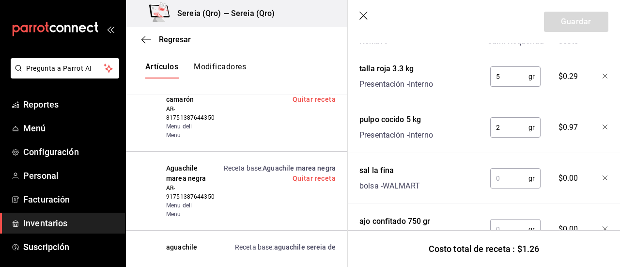
type input "2"
click at [500, 179] on input "text" at bounding box center [509, 177] width 38 height 19
type input "1"
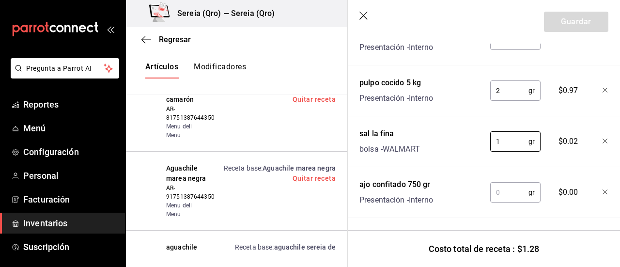
scroll to position [294, 0]
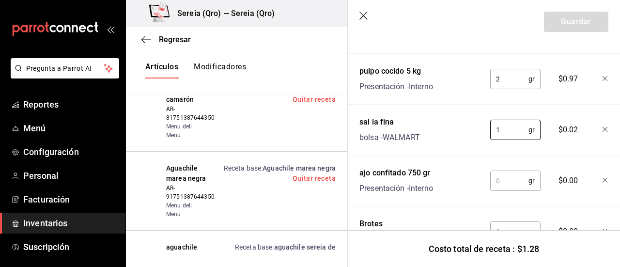
click at [495, 173] on input "text" at bounding box center [509, 180] width 38 height 19
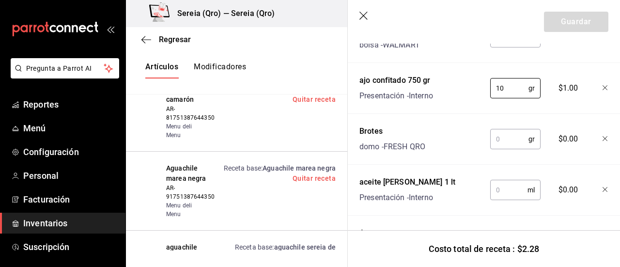
scroll to position [391, 0]
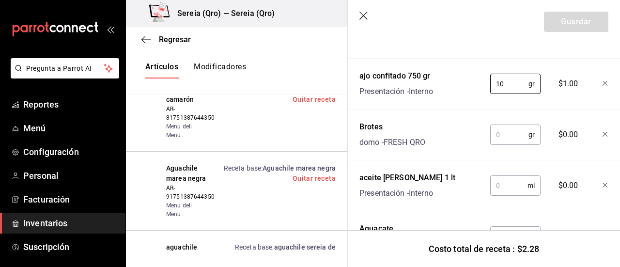
type input "10"
click at [495, 130] on input "text" at bounding box center [509, 134] width 38 height 19
type input "1"
click at [492, 187] on input "text" at bounding box center [508, 185] width 37 height 19
type input "5"
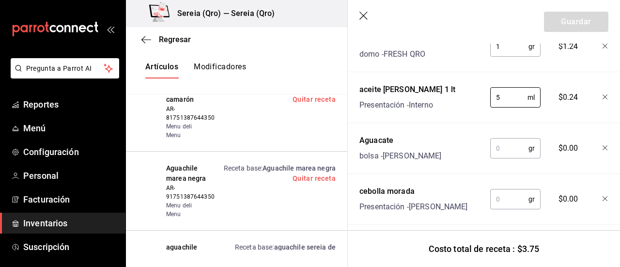
scroll to position [488, 0]
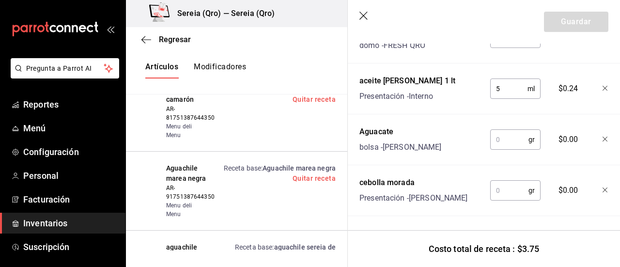
click at [501, 139] on input "text" at bounding box center [509, 139] width 38 height 19
type input "30"
click at [492, 189] on input "text" at bounding box center [509, 190] width 38 height 19
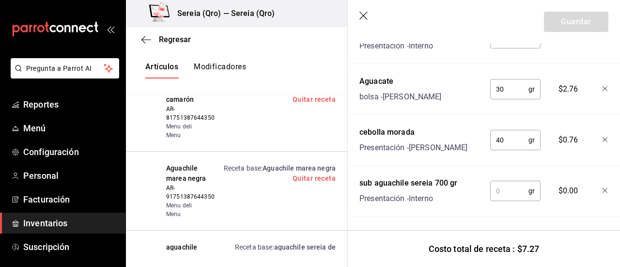
scroll to position [546, 0]
type input "40"
click at [492, 189] on input "text" at bounding box center [509, 190] width 38 height 19
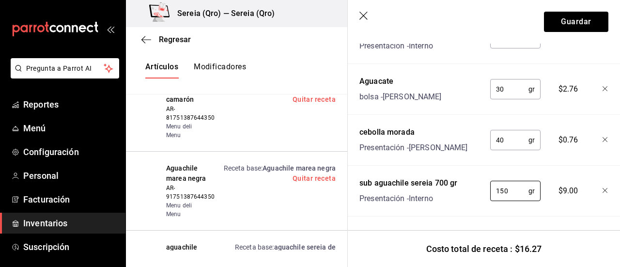
type input "150"
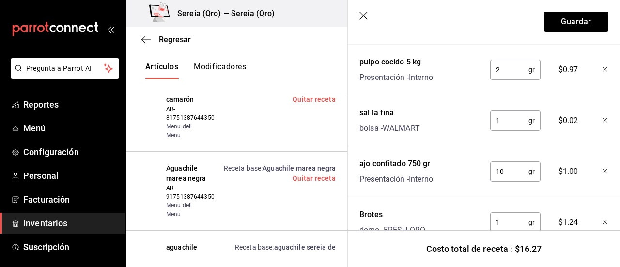
scroll to position [255, 0]
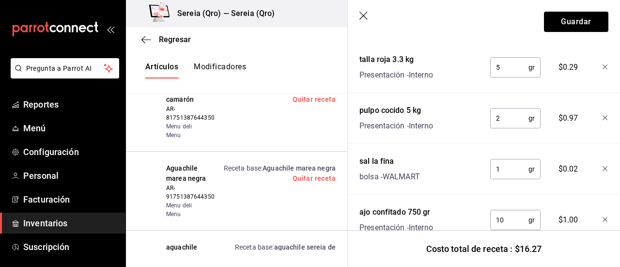
click at [496, 115] on input "2" at bounding box center [509, 117] width 38 height 19
type input "200"
click at [569, 21] on button "Guardar" at bounding box center [576, 22] width 64 height 20
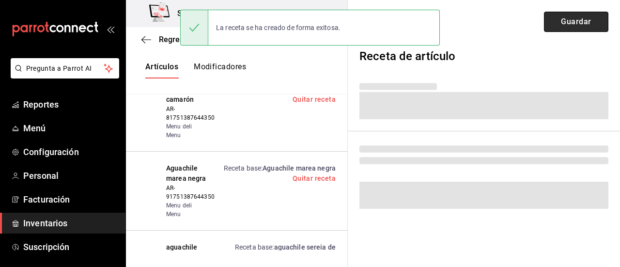
scroll to position [4, 0]
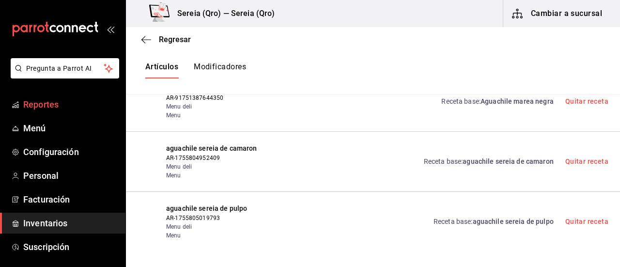
drag, startPoint x: 58, startPoint y: 227, endPoint x: 115, endPoint y: 101, distance: 138.2
click at [58, 227] on span "Inventarios" at bounding box center [70, 222] width 94 height 13
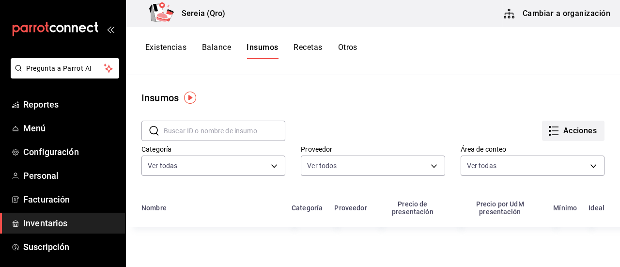
click at [557, 131] on button "Acciones" at bounding box center [573, 131] width 62 height 20
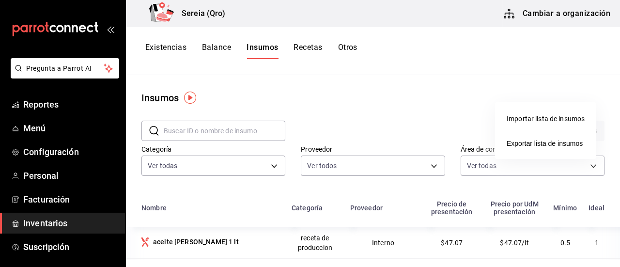
click at [545, 70] on div at bounding box center [310, 133] width 620 height 267
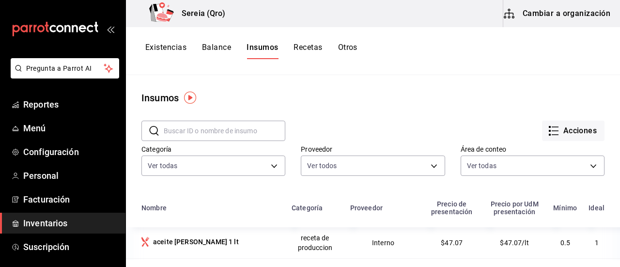
click at [539, 19] on button "Cambiar a organización" at bounding box center [557, 13] width 109 height 27
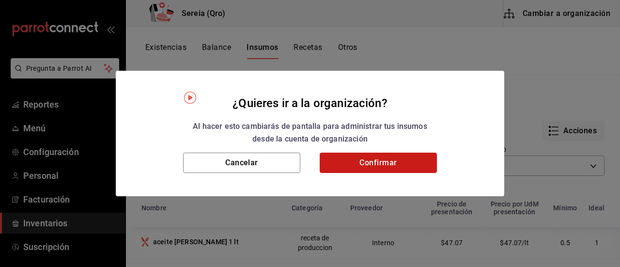
click at [424, 171] on button "Confirmar" at bounding box center [378, 162] width 117 height 20
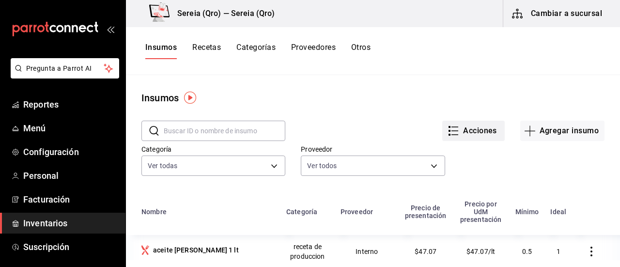
click at [453, 127] on button "Acciones" at bounding box center [473, 131] width 62 height 20
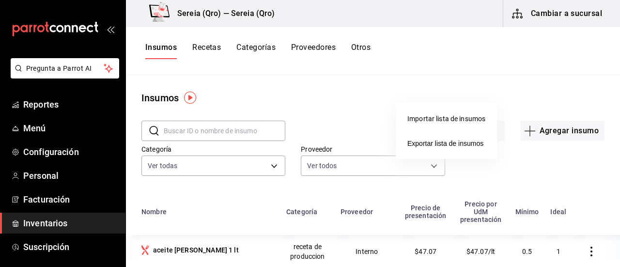
click at [475, 95] on div at bounding box center [310, 133] width 620 height 267
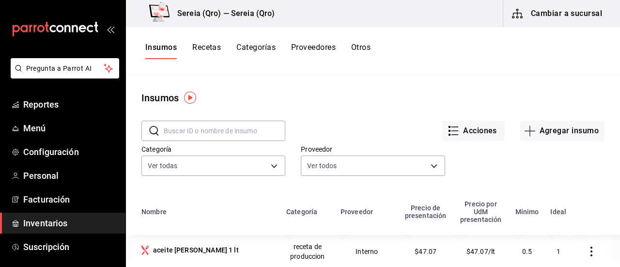
click at [528, 18] on button "Cambiar a sucursal" at bounding box center [557, 13] width 109 height 27
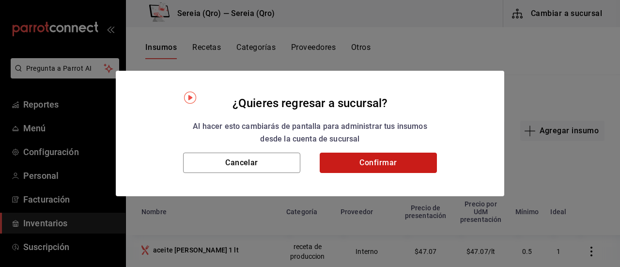
click at [369, 163] on button "Confirmar" at bounding box center [378, 162] width 117 height 20
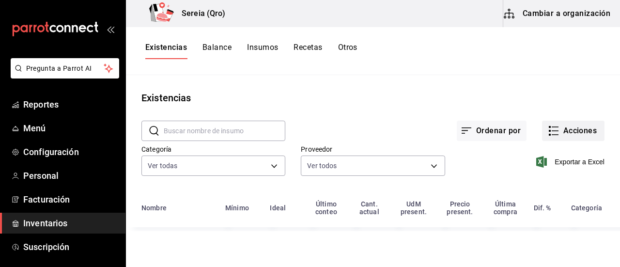
click at [557, 131] on button "Acciones" at bounding box center [573, 131] width 62 height 20
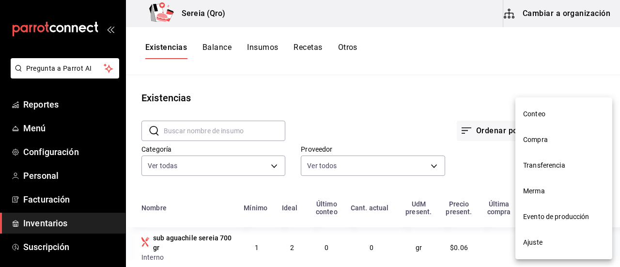
click at [549, 141] on span "Compra" at bounding box center [563, 140] width 81 height 10
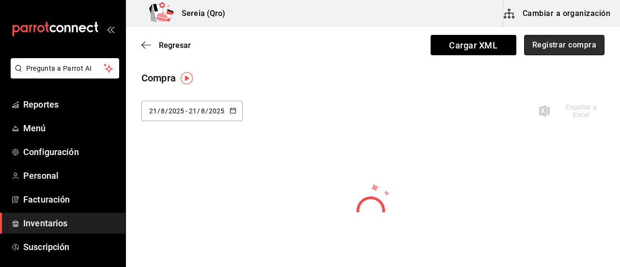
click at [535, 47] on button "Registrar compra" at bounding box center [564, 45] width 80 height 20
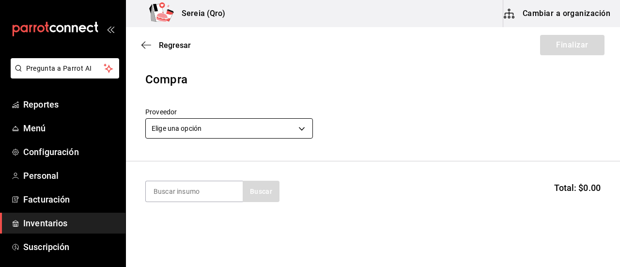
click at [304, 131] on body "Pregunta a Parrot AI Reportes Menú Configuración Personal Facturación Inventari…" at bounding box center [310, 106] width 620 height 212
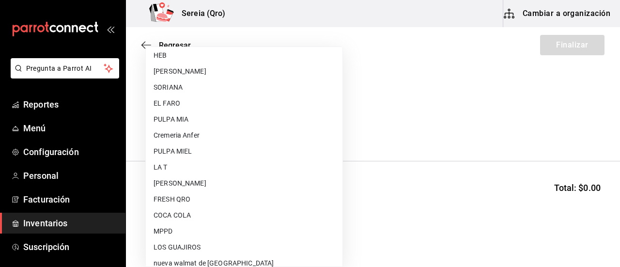
scroll to position [290, 0]
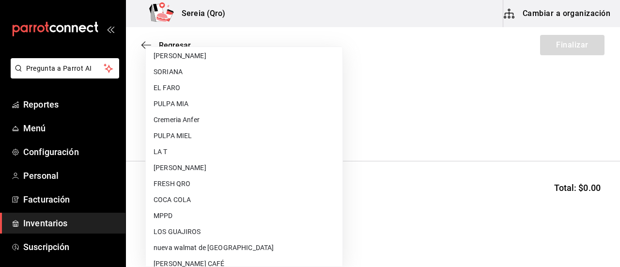
click at [199, 183] on li "FRESH QRO" at bounding box center [244, 184] width 197 height 16
type input "a4336be0-b25e-466e-b184-478bab7e2028"
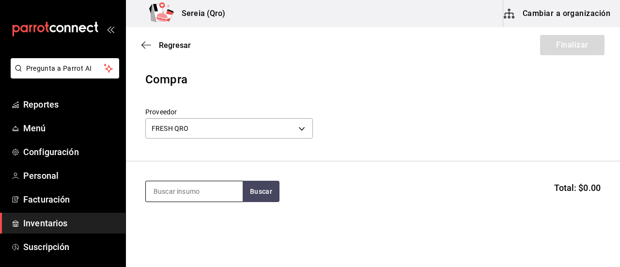
click at [182, 189] on input at bounding box center [194, 191] width 97 height 20
click at [252, 198] on button "Buscar" at bounding box center [261, 191] width 37 height 21
click at [258, 192] on button "Buscar" at bounding box center [261, 191] width 37 height 21
type input "M"
type input "BROT"
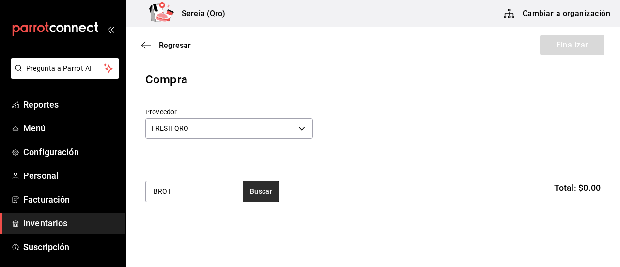
click at [276, 192] on button "Buscar" at bounding box center [261, 191] width 37 height 21
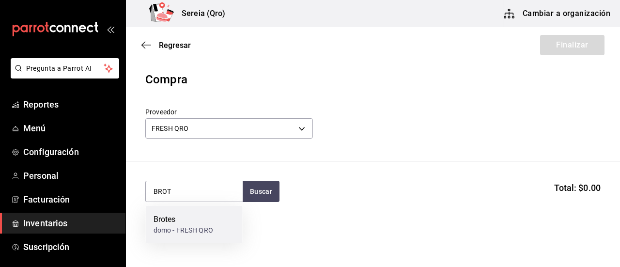
click at [169, 223] on div "Brotes" at bounding box center [183, 219] width 60 height 12
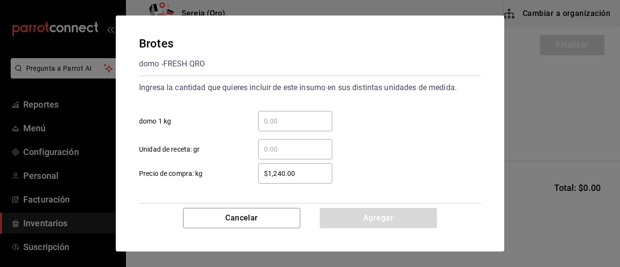
click at [282, 124] on input "​ domo 1 kg" at bounding box center [295, 121] width 74 height 12
type input "1"
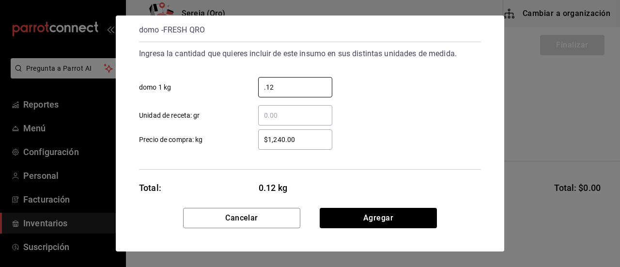
scroll to position [47, 0]
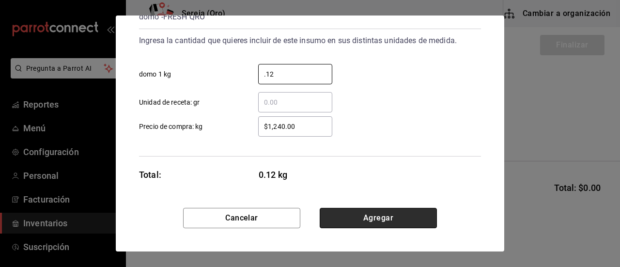
type input "0.12"
click at [362, 212] on button "Agregar" at bounding box center [378, 218] width 117 height 20
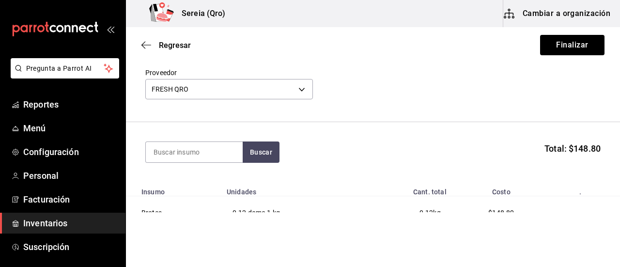
scroll to position [48, 0]
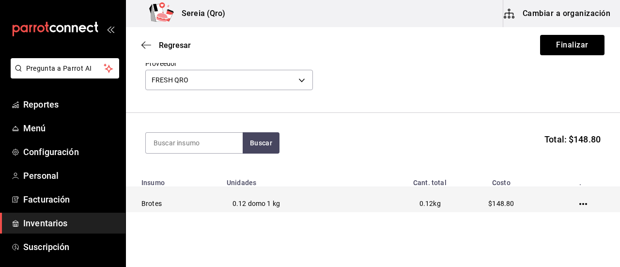
click at [571, 206] on td at bounding box center [585, 203] width 70 height 33
click at [579, 205] on icon "button" at bounding box center [583, 204] width 8 height 8
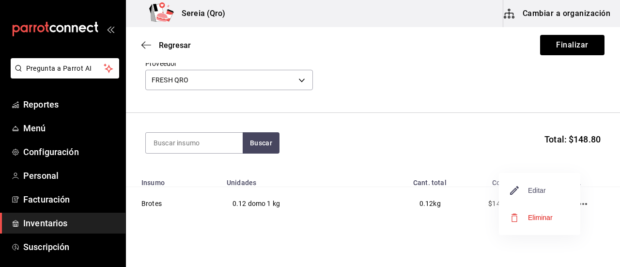
click at [538, 195] on span "Editar" at bounding box center [527, 190] width 35 height 12
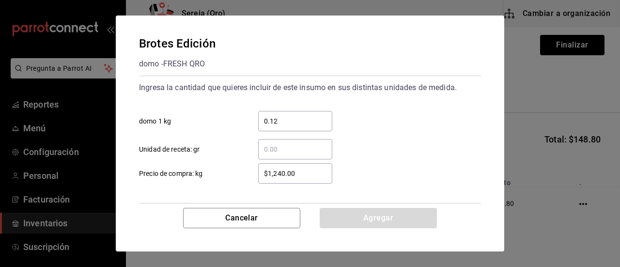
click at [276, 120] on input "0.12" at bounding box center [295, 121] width 74 height 12
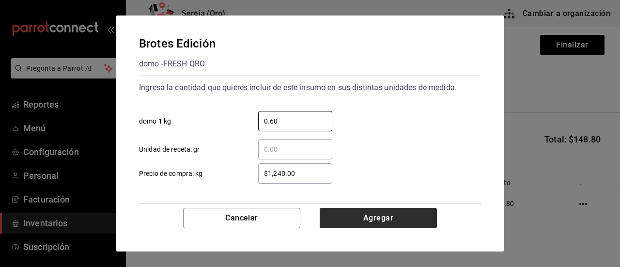
type input "0.60"
click at [358, 215] on button "Agregar" at bounding box center [378, 218] width 117 height 20
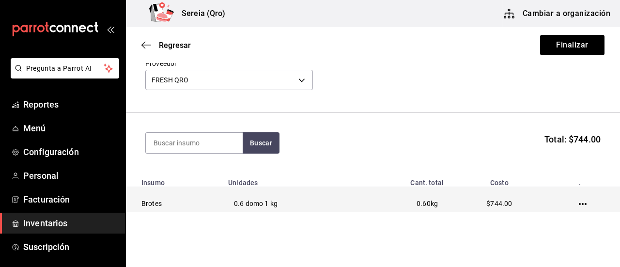
click at [579, 205] on td at bounding box center [584, 203] width 71 height 33
click at [579, 203] on icon "button" at bounding box center [583, 204] width 8 height 8
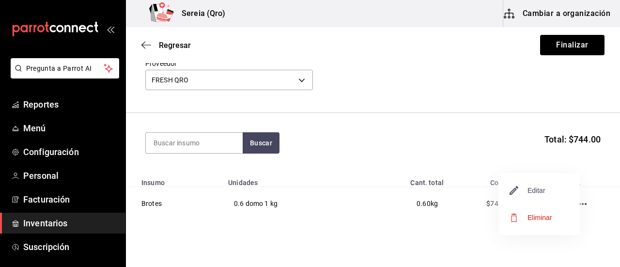
click at [543, 193] on span "Editar" at bounding box center [527, 190] width 35 height 12
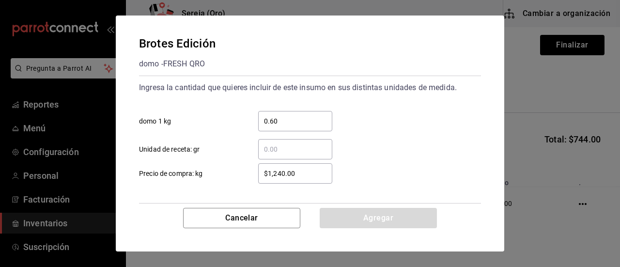
click at [271, 122] on input "0.60" at bounding box center [295, 121] width 74 height 12
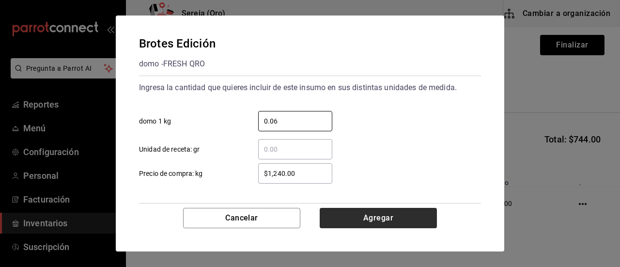
type input "0.06"
click at [361, 219] on button "Agregar" at bounding box center [378, 218] width 117 height 20
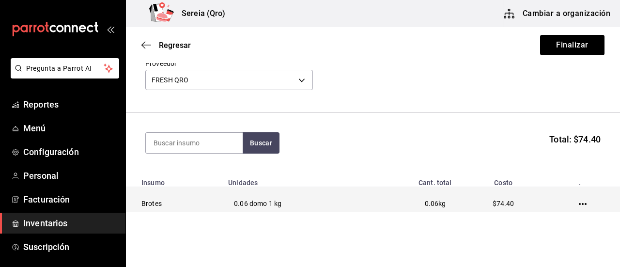
click at [579, 205] on icon "button" at bounding box center [583, 204] width 8 height 8
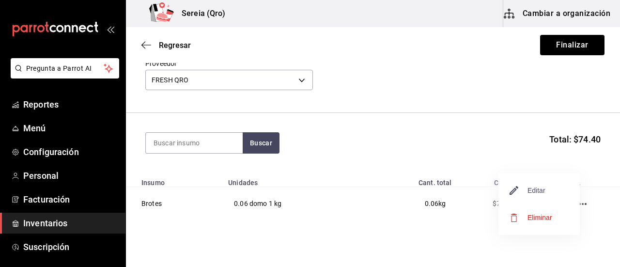
click at [532, 194] on span "Editar" at bounding box center [527, 190] width 35 height 12
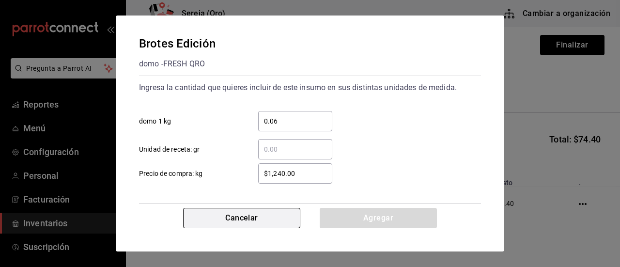
click at [276, 221] on button "Cancelar" at bounding box center [241, 218] width 117 height 20
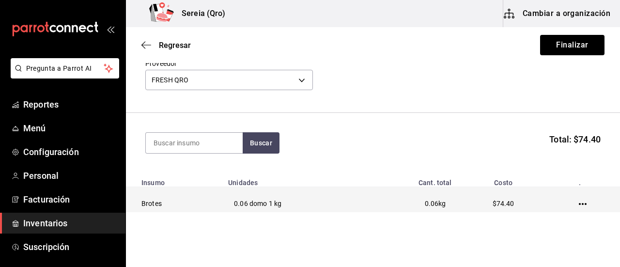
click at [579, 204] on icon "button" at bounding box center [583, 204] width 8 height 2
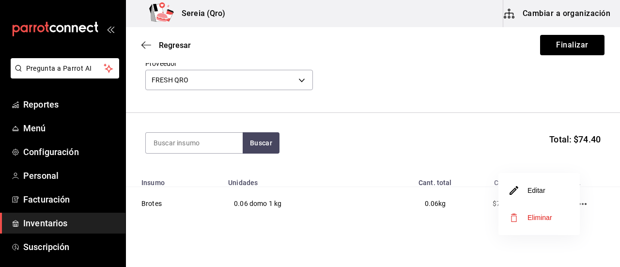
click at [556, 219] on li "Eliminar" at bounding box center [538, 217] width 81 height 27
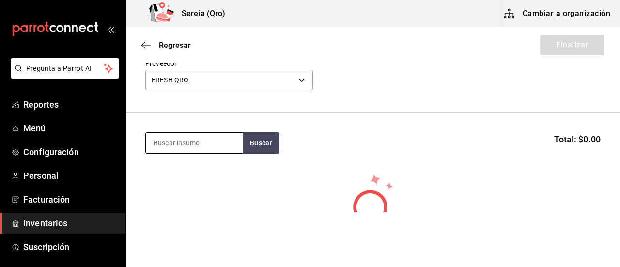
click at [179, 146] on input at bounding box center [194, 143] width 97 height 20
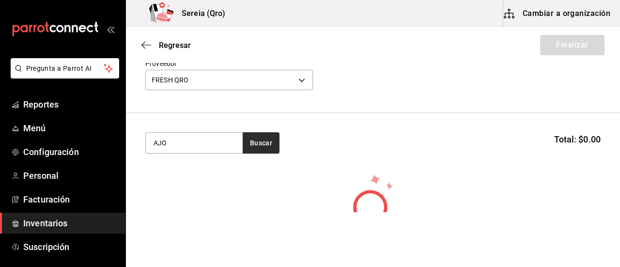
type input "AJO"
click at [251, 143] on button "Buscar" at bounding box center [261, 142] width 37 height 21
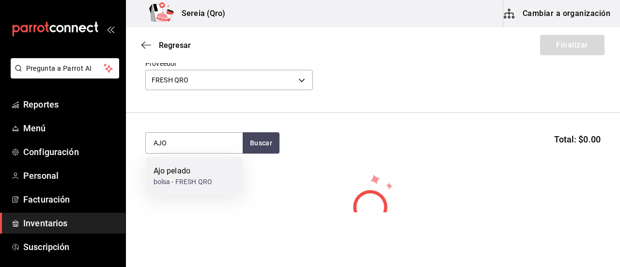
click at [173, 175] on div "Ajo pelado" at bounding box center [182, 171] width 59 height 12
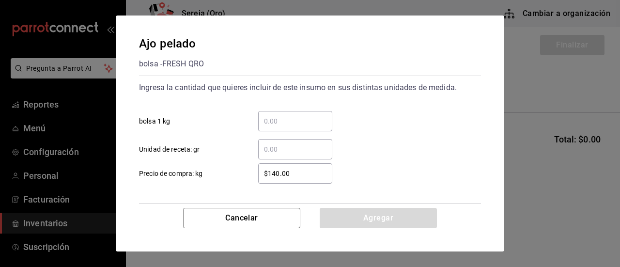
click at [278, 118] on input "​ bolsa 1 kg" at bounding box center [295, 121] width 74 height 12
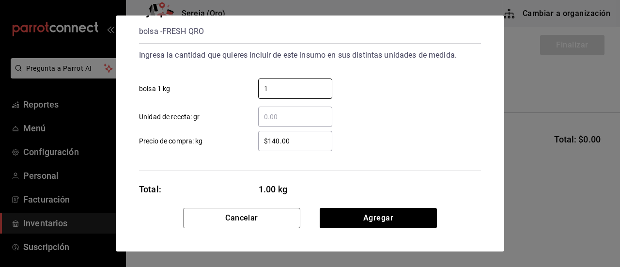
scroll to position [47, 0]
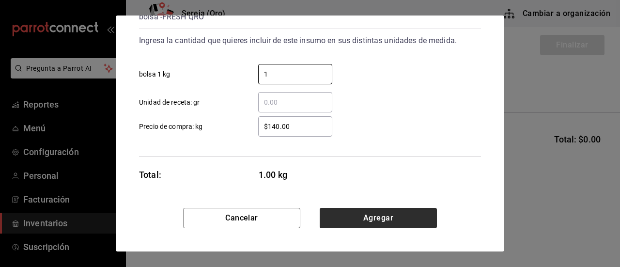
type input "1"
click at [400, 226] on button "Agregar" at bounding box center [378, 218] width 117 height 20
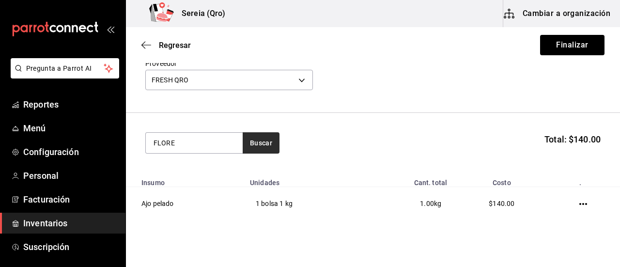
type input "FLORE"
click at [268, 138] on button "Buscar" at bounding box center [261, 142] width 37 height 21
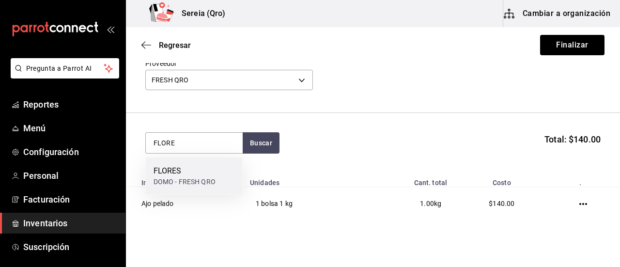
click at [172, 171] on div "FLORES" at bounding box center [184, 171] width 62 height 12
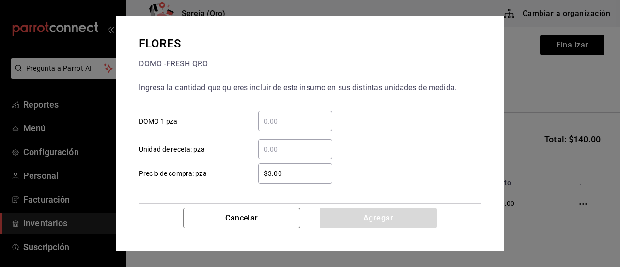
click at [275, 122] on input "​ DOMO 1 pza" at bounding box center [295, 121] width 74 height 12
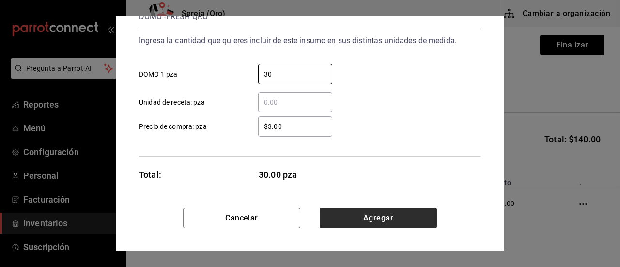
type input "30"
click at [383, 221] on button "Agregar" at bounding box center [378, 218] width 117 height 20
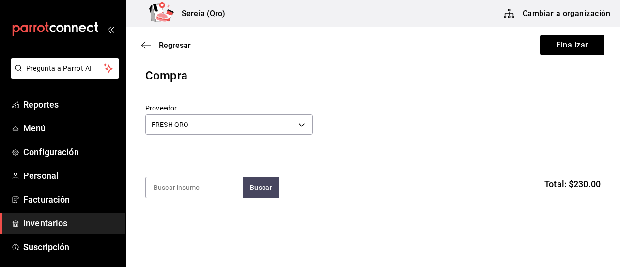
scroll to position [0, 0]
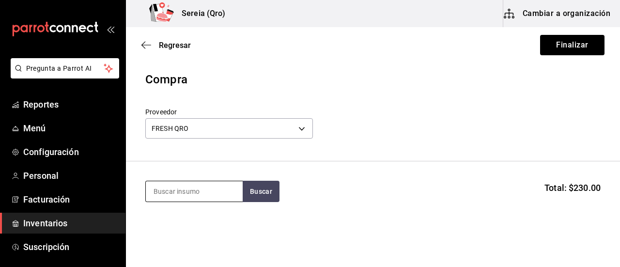
click at [192, 193] on input at bounding box center [194, 191] width 97 height 20
click at [249, 191] on button "Buscar" at bounding box center [261, 191] width 37 height 21
click at [254, 188] on button "Buscar" at bounding box center [261, 191] width 37 height 21
click at [264, 190] on button "Buscar" at bounding box center [261, 191] width 37 height 21
type input "M"
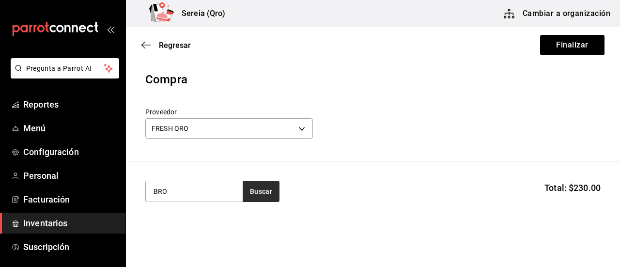
type input "BROT"
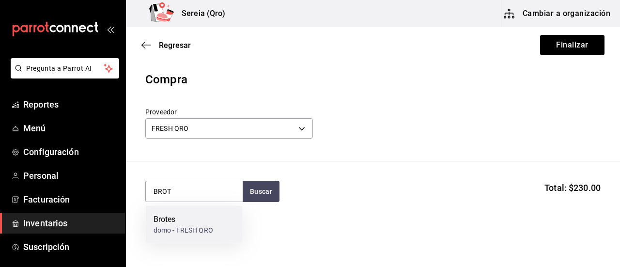
click at [196, 228] on div "domo - FRESH QRO" at bounding box center [183, 230] width 60 height 10
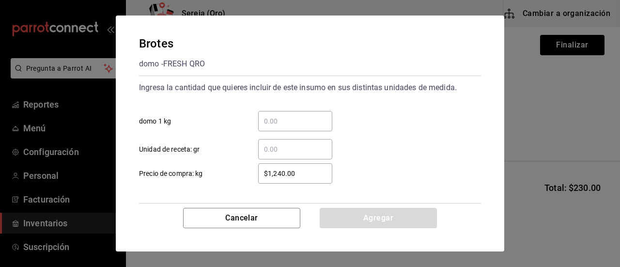
click at [276, 123] on input "​ domo 1 kg" at bounding box center [295, 121] width 74 height 12
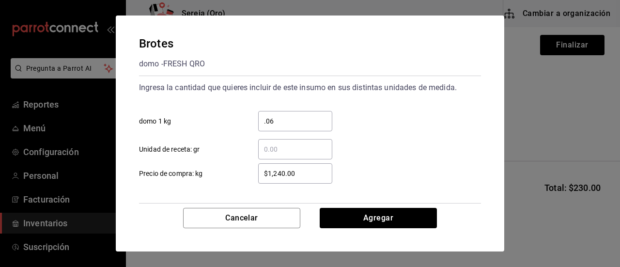
scroll to position [47, 0]
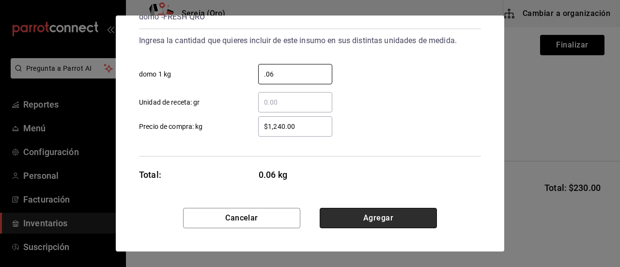
type input "0.06"
click at [372, 224] on button "Agregar" at bounding box center [378, 218] width 117 height 20
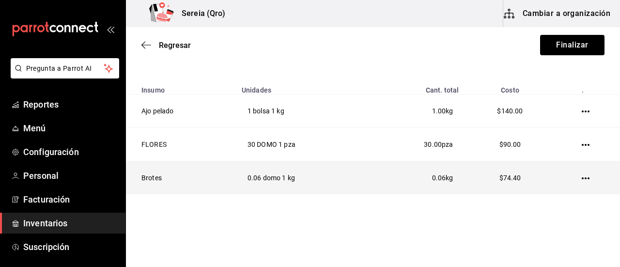
scroll to position [145, 0]
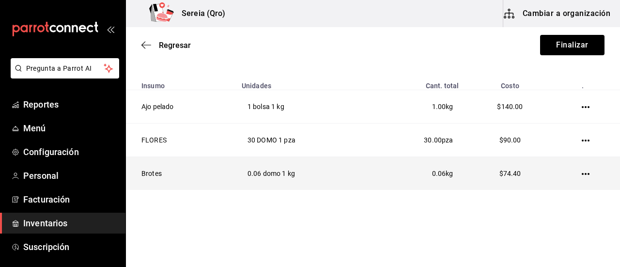
click at [582, 174] on icon "button" at bounding box center [585, 174] width 8 height 2
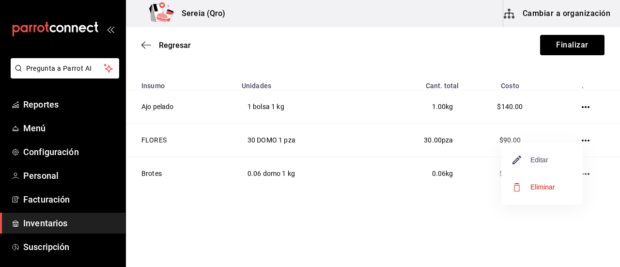
click at [547, 161] on span "Editar" at bounding box center [530, 160] width 35 height 12
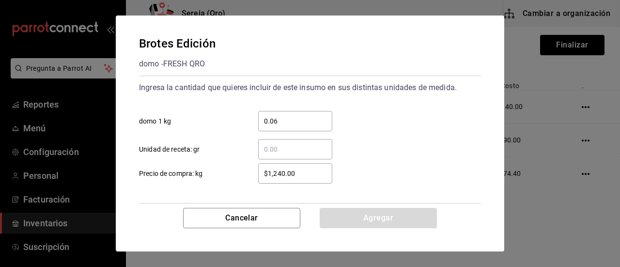
click at [281, 121] on input "0.06" at bounding box center [295, 121] width 74 height 12
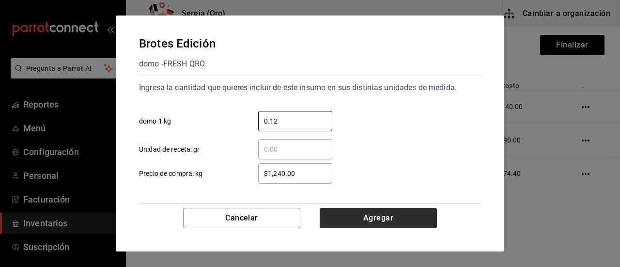
type input "0.12"
click at [378, 219] on button "Agregar" at bounding box center [378, 218] width 117 height 20
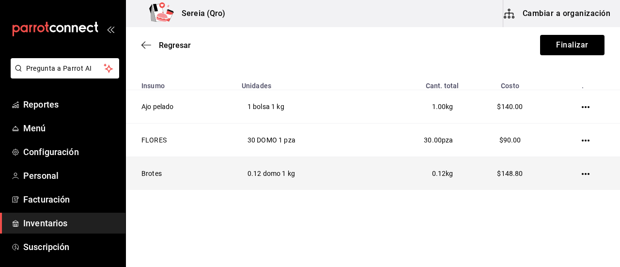
click at [581, 172] on icon "button" at bounding box center [585, 174] width 8 height 8
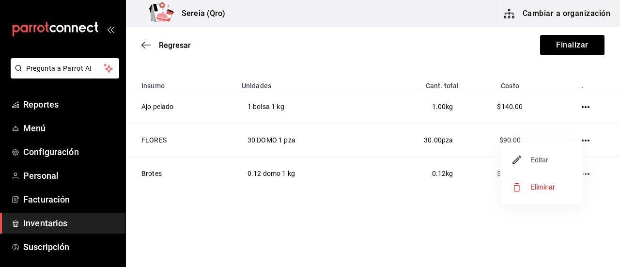
click at [543, 161] on span "Editar" at bounding box center [530, 160] width 35 height 12
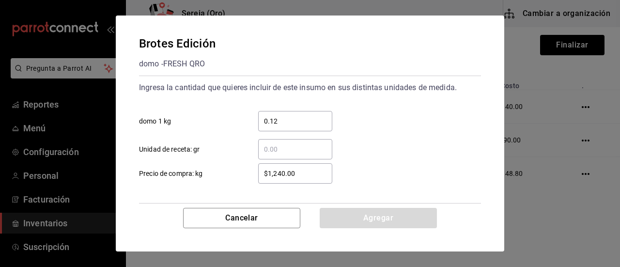
click at [283, 122] on input "0.12" at bounding box center [295, 121] width 74 height 12
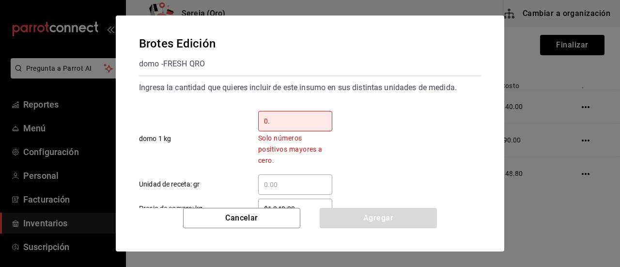
type input "0.3"
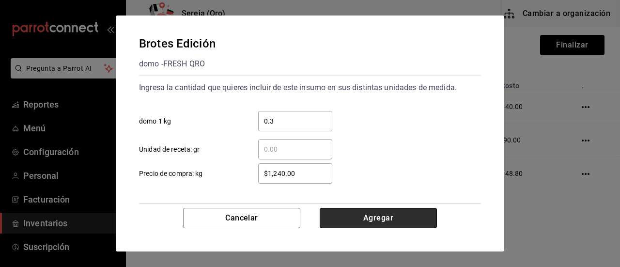
click at [374, 216] on button "Agregar" at bounding box center [378, 218] width 117 height 20
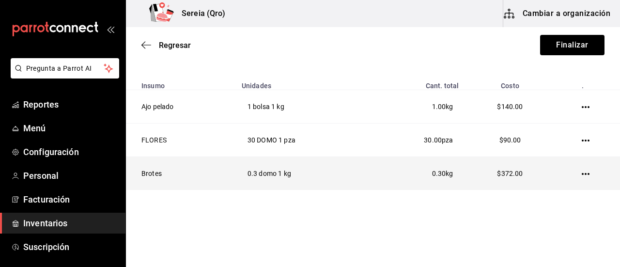
click at [586, 172] on td at bounding box center [587, 173] width 64 height 33
click at [581, 173] on icon "button" at bounding box center [585, 174] width 8 height 2
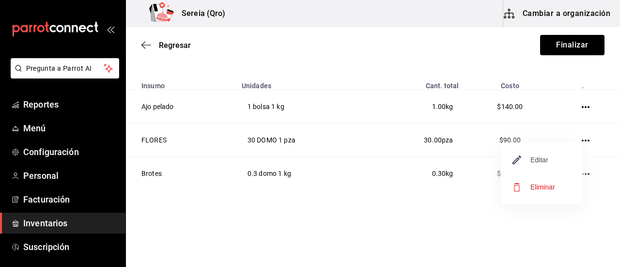
click at [538, 164] on span "Editar" at bounding box center [530, 160] width 35 height 12
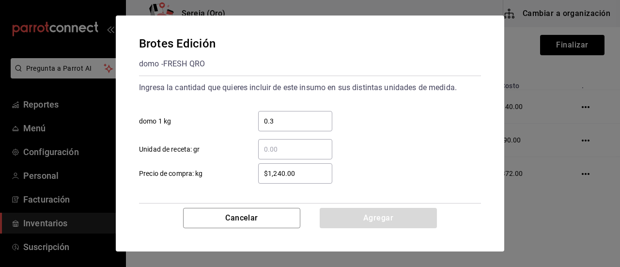
click at [271, 122] on input "0.3" at bounding box center [295, 121] width 74 height 12
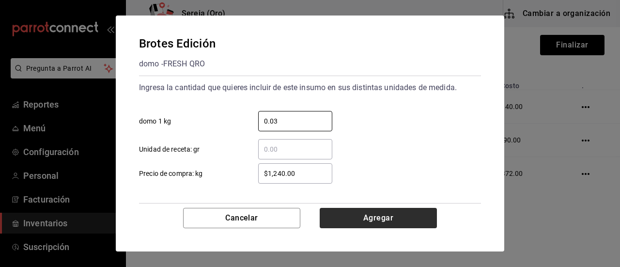
type input "0.03"
click at [367, 213] on button "Agregar" at bounding box center [378, 218] width 117 height 20
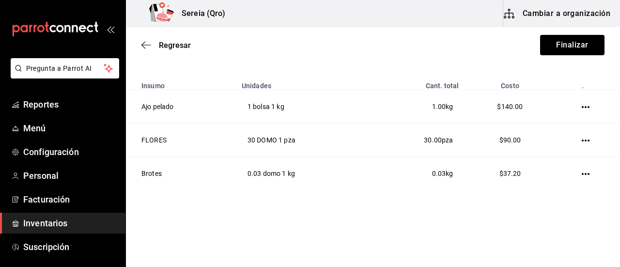
click at [141, 44] on div "Regresar Finalizar" at bounding box center [373, 45] width 494 height 36
click at [143, 44] on icon "button" at bounding box center [146, 45] width 10 height 9
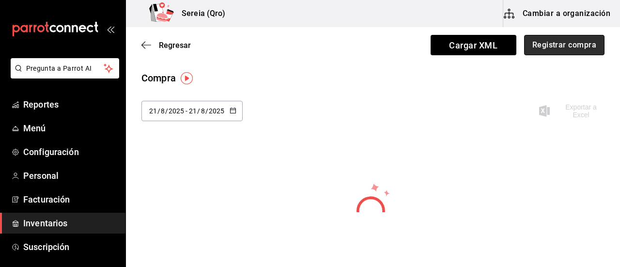
click at [550, 47] on button "Registrar compra" at bounding box center [564, 45] width 80 height 20
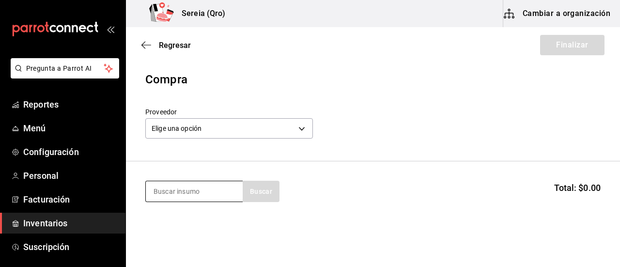
click at [205, 198] on input at bounding box center [194, 191] width 97 height 20
type input "FRESH"
click at [266, 191] on div "FRESH Buscar" at bounding box center [212, 191] width 134 height 21
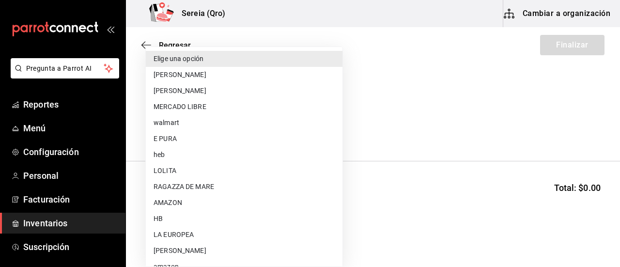
click at [302, 129] on body "Pregunta a Parrot AI Reportes Menú Configuración Personal Facturación Inventari…" at bounding box center [310, 106] width 620 height 212
click at [345, 164] on div at bounding box center [310, 133] width 620 height 267
click at [179, 129] on body "Pregunta a Parrot AI Reportes Menú Configuración Personal Facturación Inventari…" at bounding box center [310, 106] width 620 height 212
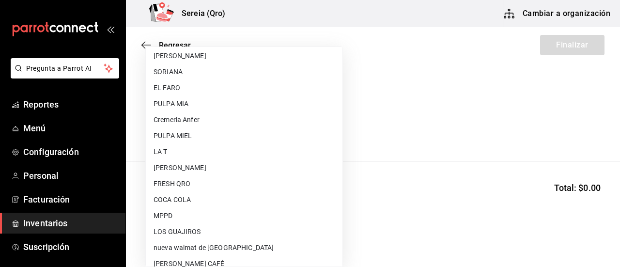
scroll to position [339, 0]
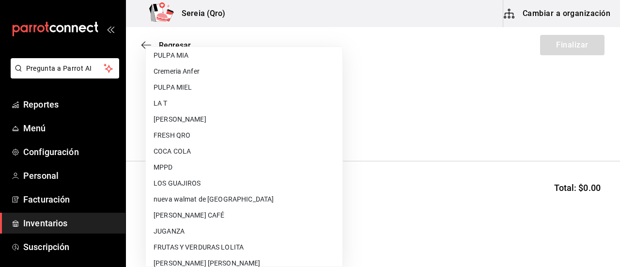
click at [187, 131] on li "FRESH QRO" at bounding box center [244, 135] width 197 height 16
type input "a4336be0-b25e-466e-b184-478bab7e2028"
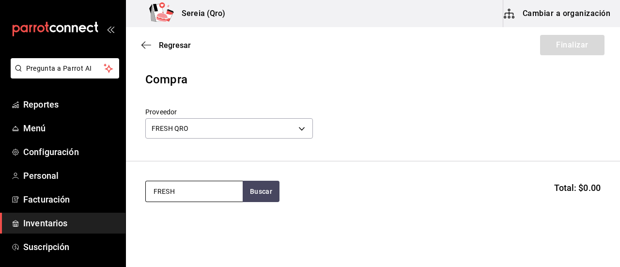
click at [187, 193] on input "FRESH" at bounding box center [194, 191] width 97 height 20
type input "F"
type input "FLORES"
click at [257, 193] on button "Buscar" at bounding box center [261, 191] width 37 height 21
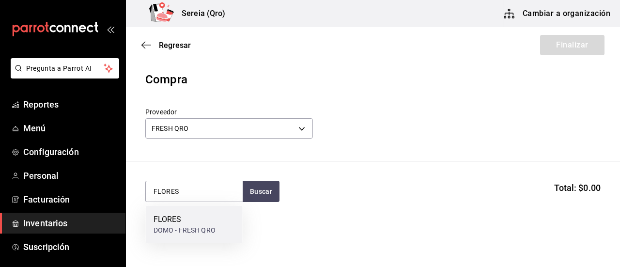
click at [198, 218] on div "FLORES" at bounding box center [184, 219] width 62 height 12
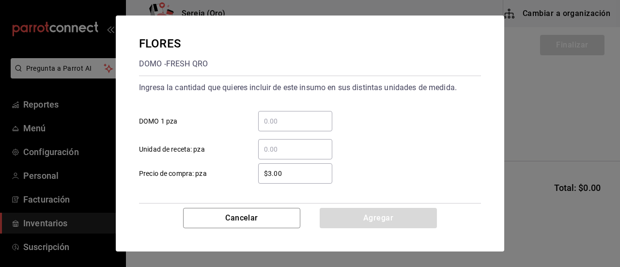
click at [274, 123] on input "​ DOMO 1 pza" at bounding box center [295, 121] width 74 height 12
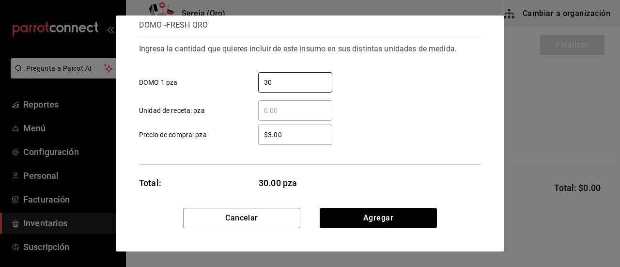
scroll to position [47, 0]
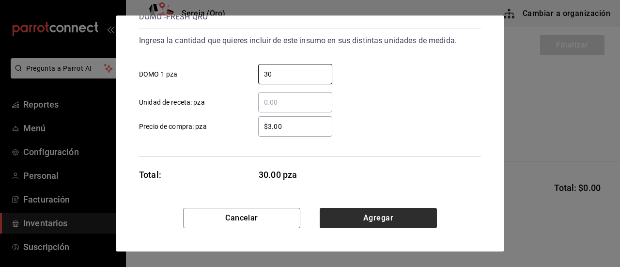
type input "30"
click at [367, 221] on button "Agregar" at bounding box center [378, 218] width 117 height 20
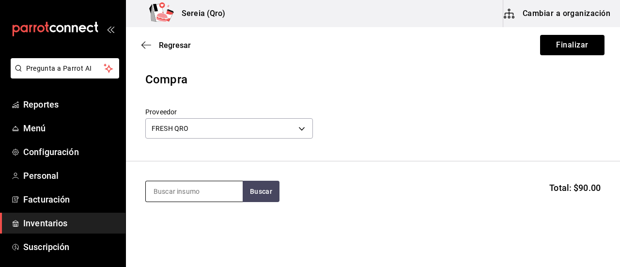
click at [182, 198] on input at bounding box center [194, 191] width 97 height 20
type input "AJO"
click at [252, 191] on button "Buscar" at bounding box center [261, 191] width 37 height 21
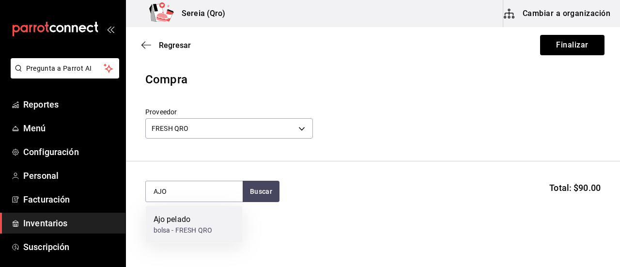
click at [174, 222] on div "Ajo pelado" at bounding box center [182, 219] width 59 height 12
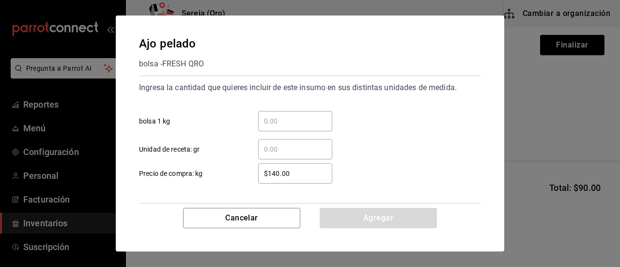
click at [272, 113] on div "​" at bounding box center [295, 121] width 74 height 20
click at [272, 115] on input "​ bolsa 1 kg" at bounding box center [295, 121] width 74 height 12
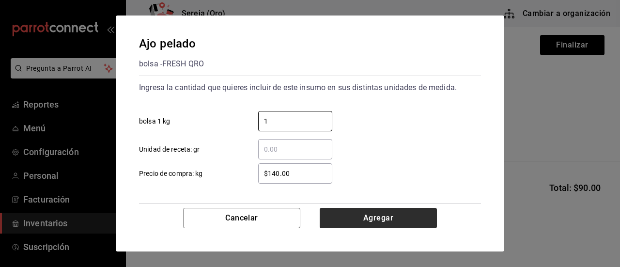
type input "1"
click at [372, 214] on button "Agregar" at bounding box center [378, 218] width 117 height 20
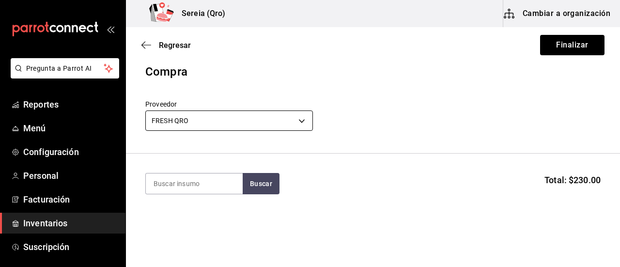
scroll to position [0, 0]
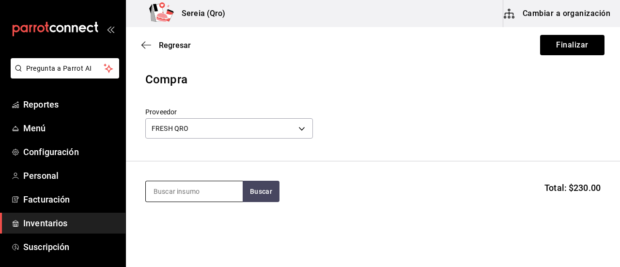
click at [174, 194] on input at bounding box center [194, 191] width 97 height 20
type input "BRO"
click at [261, 193] on button "Buscar" at bounding box center [261, 191] width 37 height 21
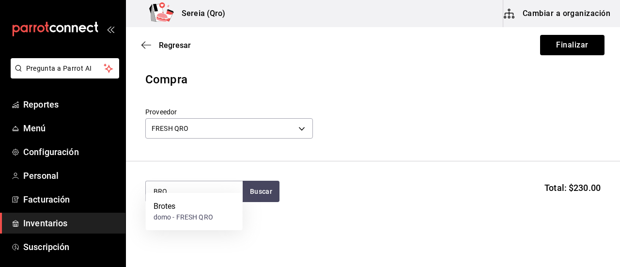
scroll to position [48, 0]
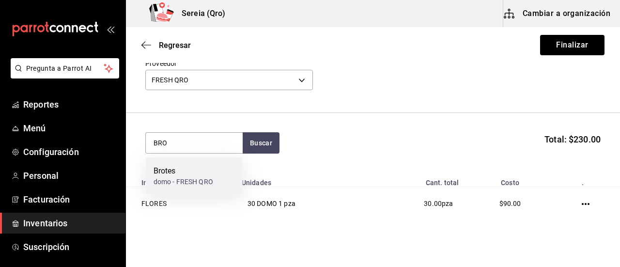
click at [180, 165] on div "Brotes" at bounding box center [183, 171] width 60 height 12
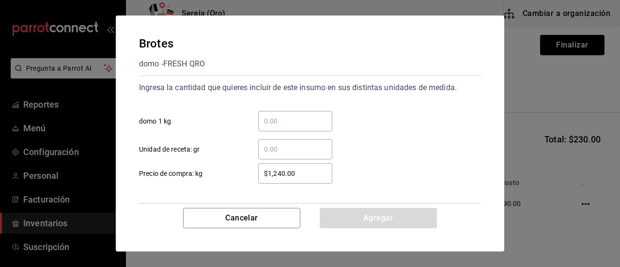
click at [273, 126] on input "​ domo 1 kg" at bounding box center [295, 121] width 74 height 12
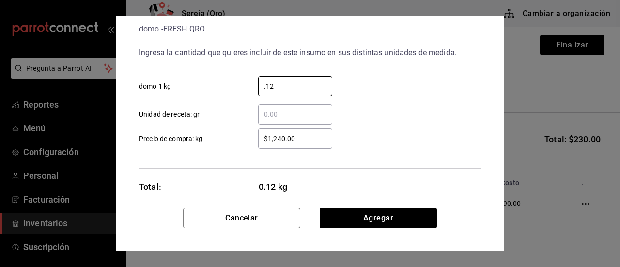
scroll to position [47, 0]
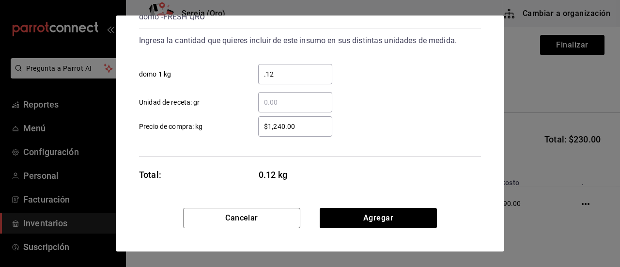
click at [273, 73] on input ".12" at bounding box center [295, 74] width 74 height 12
type input "0.06"
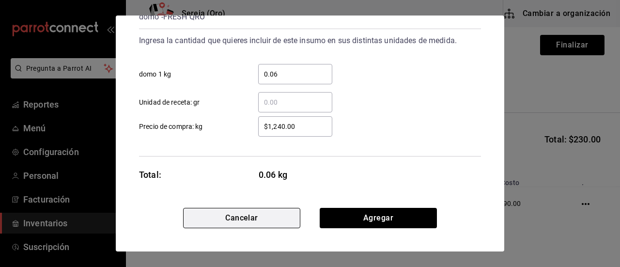
click at [265, 217] on button "Cancelar" at bounding box center [241, 218] width 117 height 20
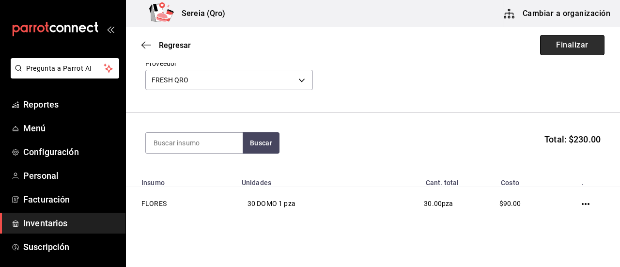
click at [584, 48] on button "Finalizar" at bounding box center [572, 45] width 64 height 20
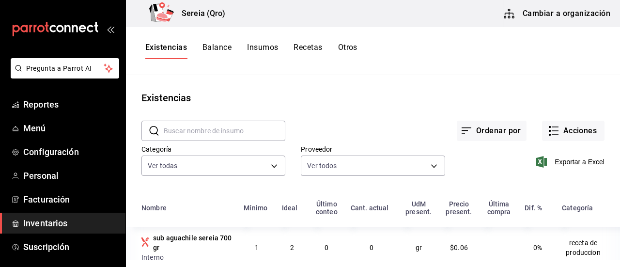
click at [552, 21] on button "Cambiar a organización" at bounding box center [557, 13] width 109 height 27
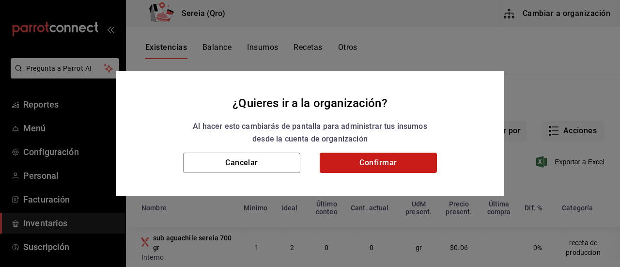
click at [397, 160] on button "Confirmar" at bounding box center [378, 162] width 117 height 20
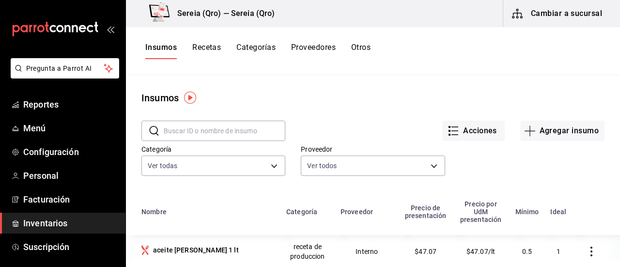
click at [177, 131] on input "text" at bounding box center [225, 130] width 122 height 19
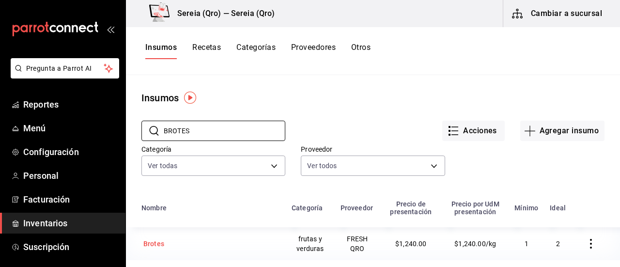
type input "BROTES"
click at [178, 244] on div "Brotes" at bounding box center [210, 244] width 138 height 14
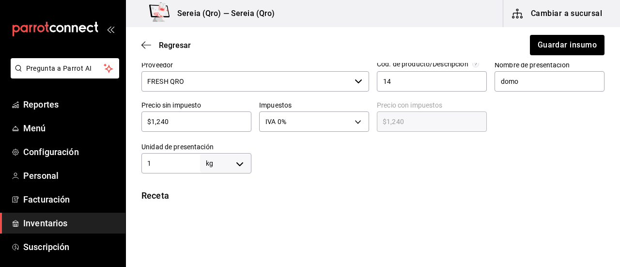
scroll to position [242, 0]
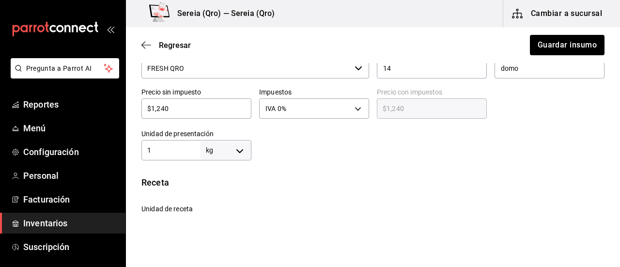
click at [174, 108] on input "$1,240" at bounding box center [196, 109] width 110 height 12
drag, startPoint x: 174, startPoint y: 108, endPoint x: 145, endPoint y: 109, distance: 29.1
click at [145, 109] on input "$1,240" at bounding box center [196, 109] width 110 height 12
type input "$6"
type input "$6.00"
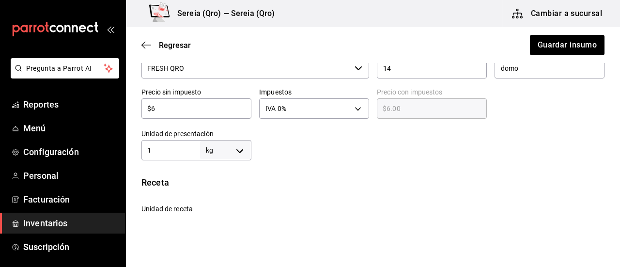
type input "$62"
type input "$62.00"
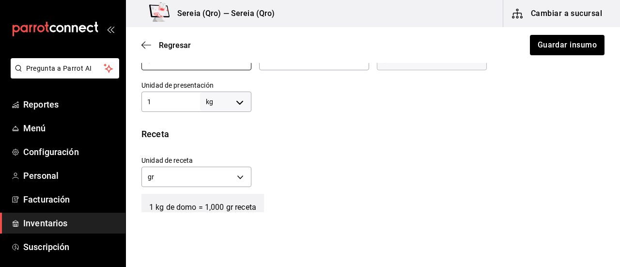
type input "$62"
click at [236, 100] on body "Pregunta a Parrot AI Reportes Menú Configuración Personal Facturación Inventari…" at bounding box center [310, 106] width 620 height 212
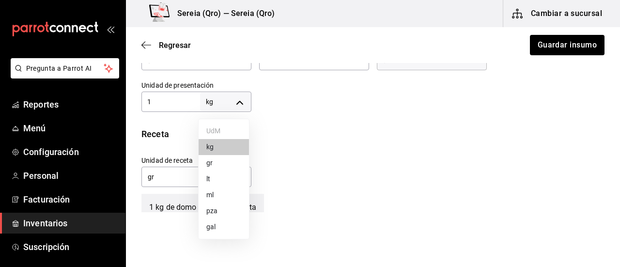
click at [217, 214] on li "pza" at bounding box center [223, 211] width 50 height 16
type input "UNIT"
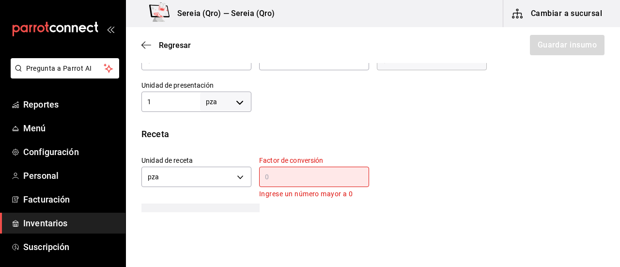
click at [273, 178] on input "text" at bounding box center [314, 177] width 110 height 12
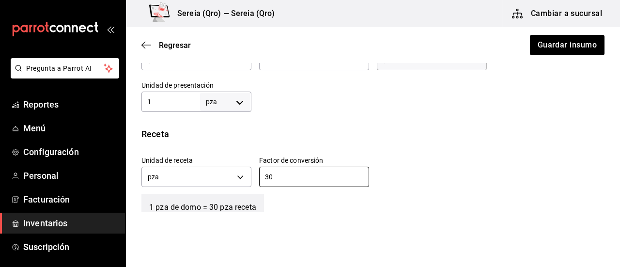
scroll to position [339, 0]
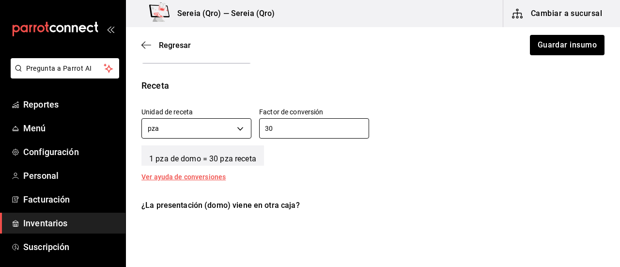
type input "30"
click at [240, 127] on body "Pregunta a Parrot AI Reportes Menú Configuración Personal Facturación Inventari…" at bounding box center [310, 106] width 620 height 212
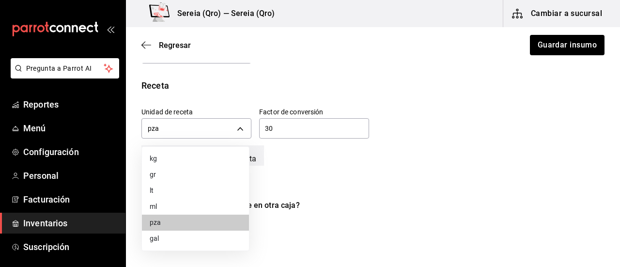
click at [160, 177] on li "gr" at bounding box center [195, 175] width 107 height 16
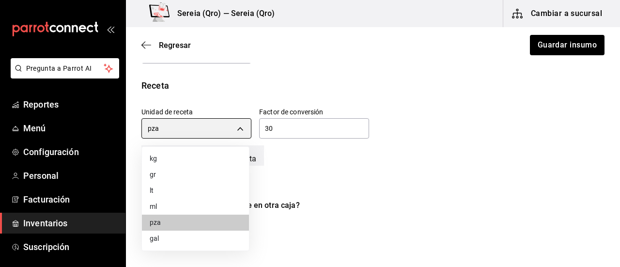
type input "GRAM"
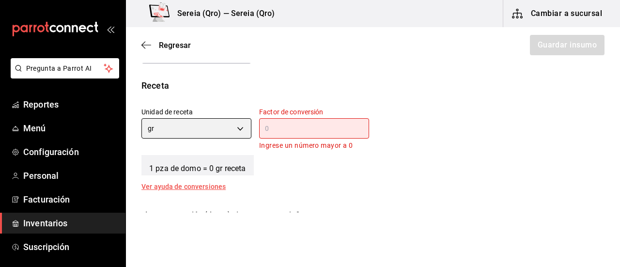
scroll to position [290, 0]
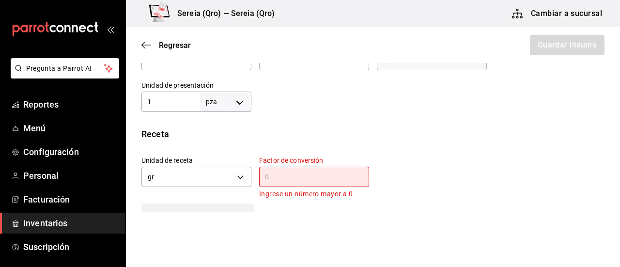
click at [276, 181] on input "text" at bounding box center [314, 177] width 110 height 12
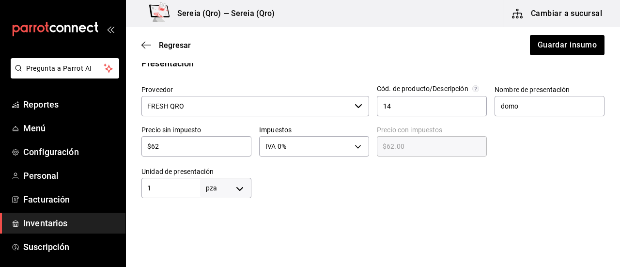
scroll to position [201, 0]
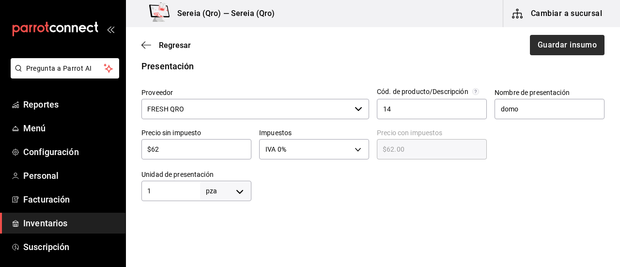
type input "30"
click at [549, 47] on button "Guardar insumo" at bounding box center [567, 45] width 76 height 20
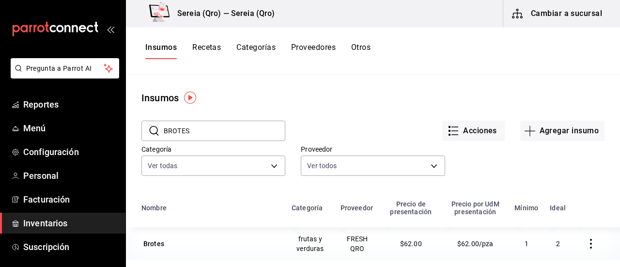
click at [544, 13] on button "Cambiar a sucursal" at bounding box center [557, 13] width 109 height 27
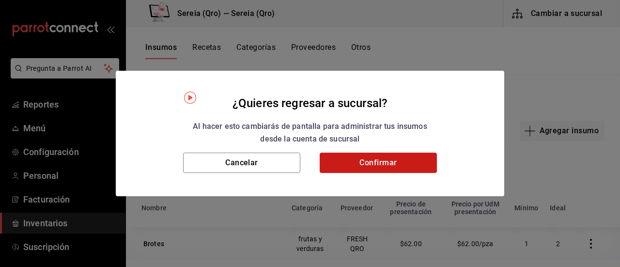
click at [382, 166] on button "Confirmar" at bounding box center [378, 162] width 117 height 20
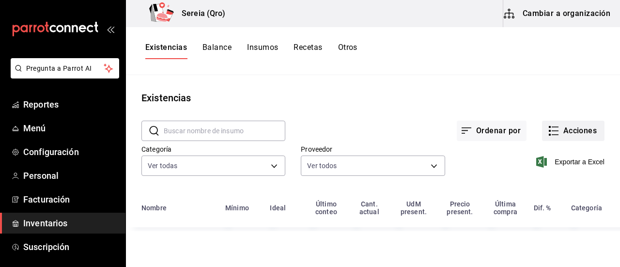
click at [566, 127] on button "Acciones" at bounding box center [573, 131] width 62 height 20
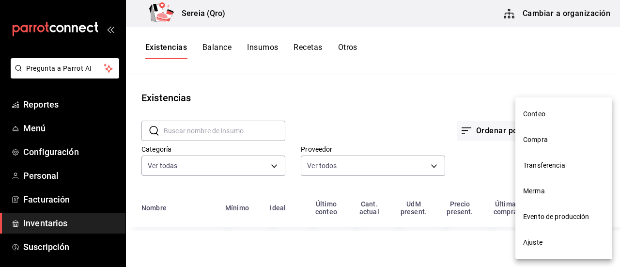
click at [532, 141] on span "Compra" at bounding box center [563, 140] width 81 height 10
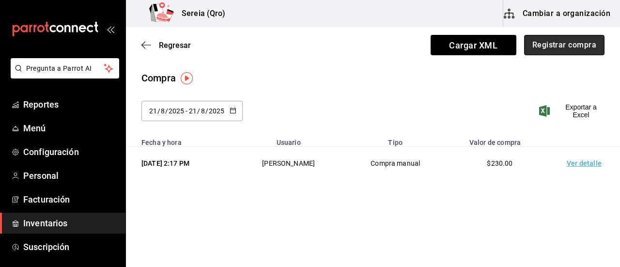
click at [563, 46] on button "Registrar compra" at bounding box center [564, 45] width 80 height 20
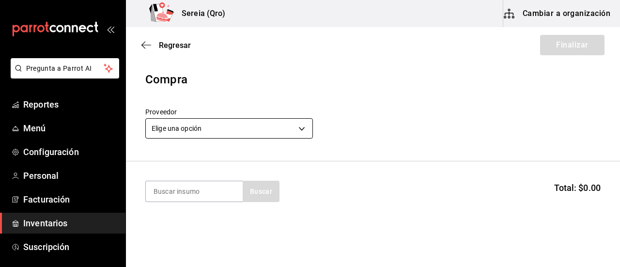
click at [307, 128] on body "Pregunta a Parrot AI Reportes Menú Configuración Personal Facturación Inventari…" at bounding box center [310, 106] width 620 height 212
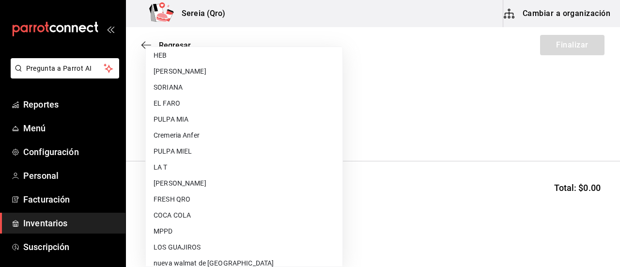
scroll to position [290, 0]
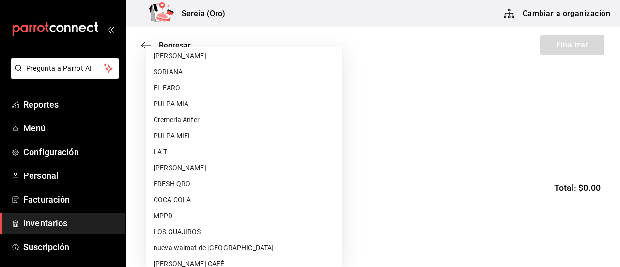
click at [177, 182] on li "FRESH QRO" at bounding box center [244, 184] width 197 height 16
type input "a4336be0-b25e-466e-b184-478bab7e2028"
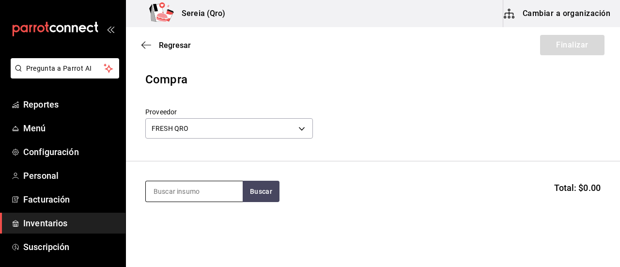
click at [184, 193] on input at bounding box center [194, 191] width 97 height 20
type input "BROT"
click at [264, 192] on button "Buscar" at bounding box center [261, 191] width 37 height 21
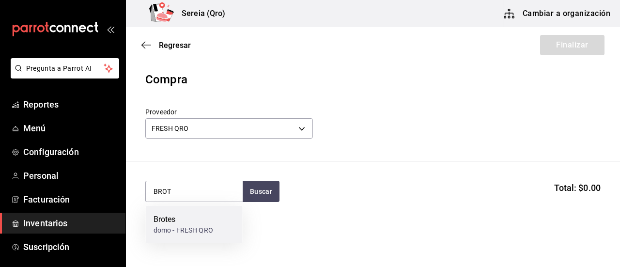
click at [198, 227] on div "domo - FRESH QRO" at bounding box center [183, 230] width 60 height 10
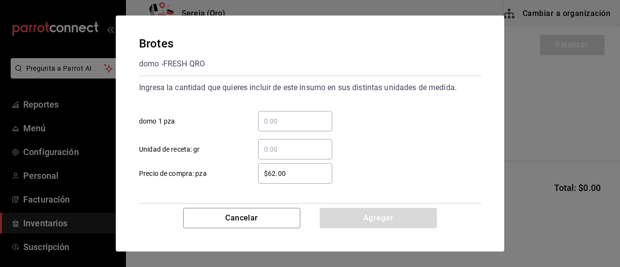
click at [271, 123] on input "​ domo 1 pza" at bounding box center [295, 121] width 74 height 12
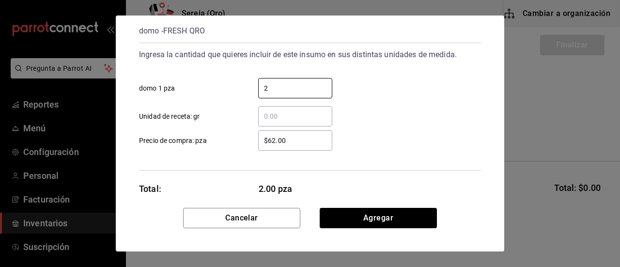
scroll to position [47, 0]
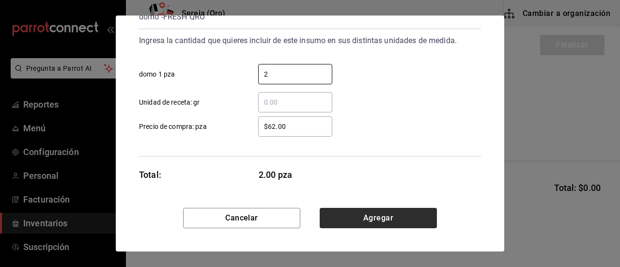
type input "2"
drag, startPoint x: 379, startPoint y: 222, endPoint x: 384, endPoint y: 228, distance: 8.2
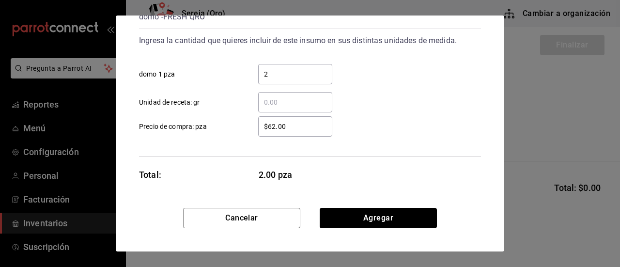
click at [378, 223] on button "Agregar" at bounding box center [378, 218] width 117 height 20
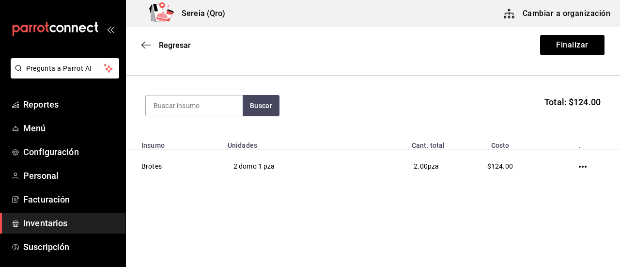
scroll to position [87, 0]
click at [555, 49] on button "Finalizar" at bounding box center [572, 45] width 64 height 20
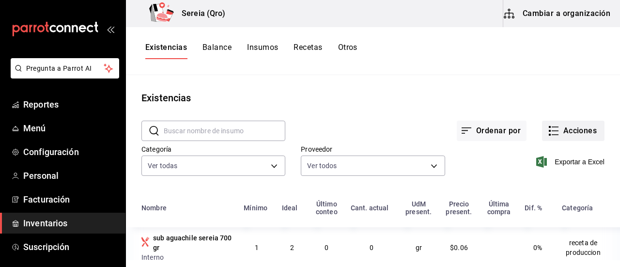
click at [576, 134] on button "Acciones" at bounding box center [573, 131] width 62 height 20
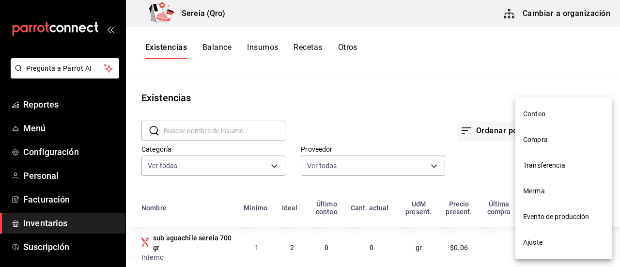
click at [506, 80] on div at bounding box center [310, 133] width 620 height 267
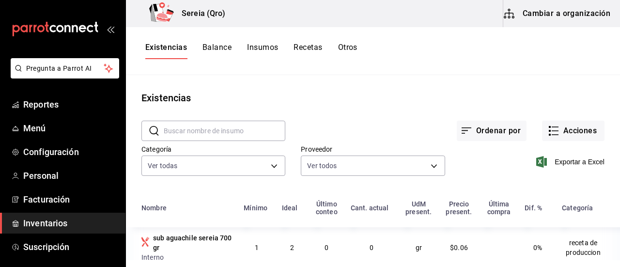
click at [519, 18] on button "Cambiar a organización" at bounding box center [557, 13] width 109 height 27
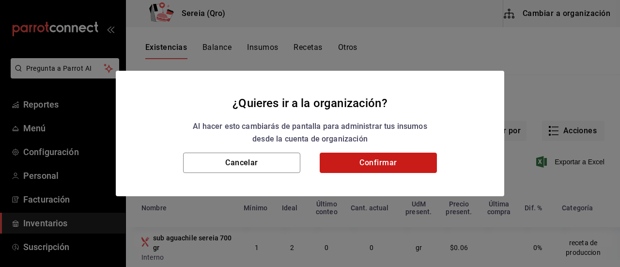
click at [418, 167] on button "Confirmar" at bounding box center [378, 162] width 117 height 20
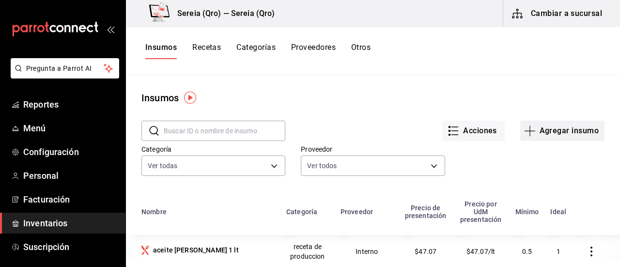
click at [538, 136] on button "Agregar insumo" at bounding box center [562, 131] width 84 height 20
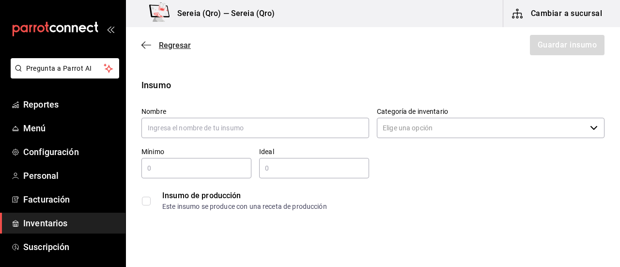
click at [141, 41] on span "Regresar" at bounding box center [165, 45] width 49 height 9
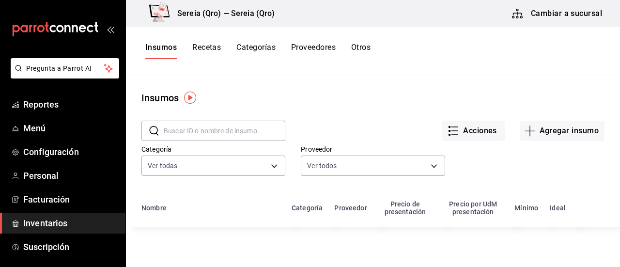
click at [195, 132] on input "text" at bounding box center [225, 130] width 122 height 19
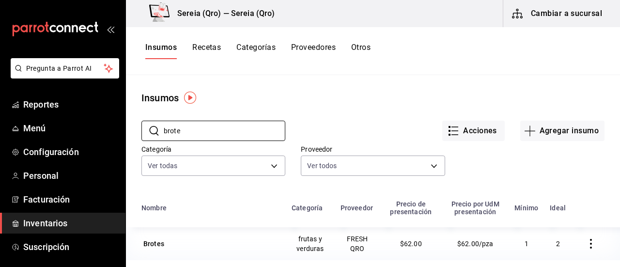
type input "BROTES"
click at [166, 247] on div "Brotes" at bounding box center [210, 244] width 138 height 14
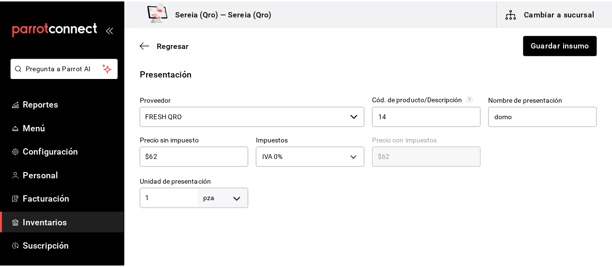
scroll to position [290, 0]
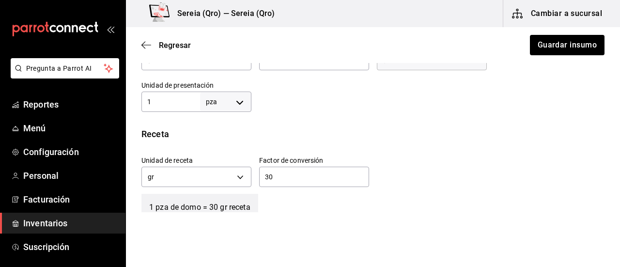
click at [267, 181] on input "30" at bounding box center [314, 177] width 110 height 12
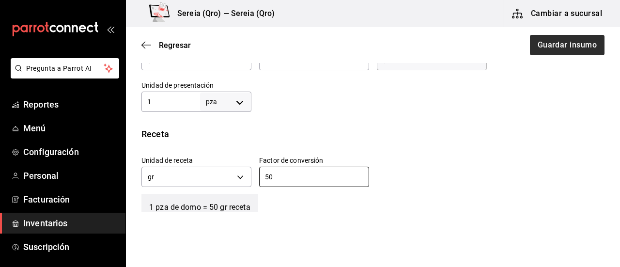
type input "50"
click at [559, 49] on button "Guardar insumo" at bounding box center [567, 45] width 76 height 20
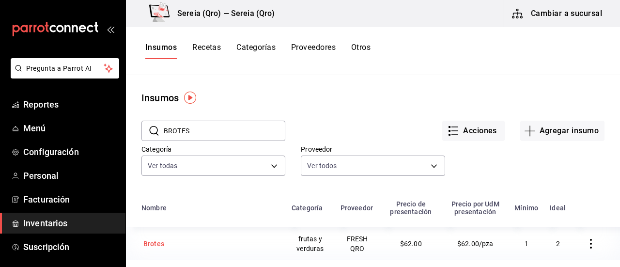
click at [161, 248] on div "Brotes" at bounding box center [153, 244] width 21 height 10
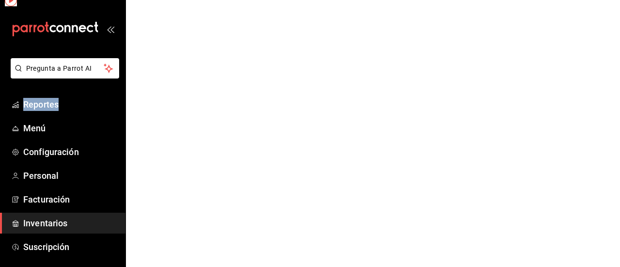
click at [161, 0] on html "Pregunta a Parrot AI Reportes Menú Configuración Personal Facturación Inventari…" at bounding box center [310, 0] width 620 height 0
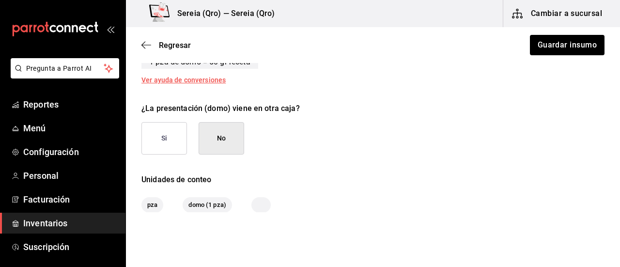
scroll to position [339, 0]
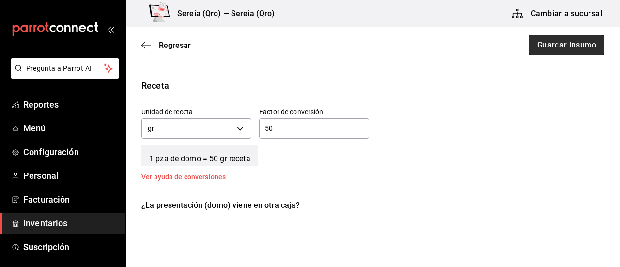
click at [547, 46] on button "Guardar insumo" at bounding box center [567, 45] width 76 height 20
